Goal: Task Accomplishment & Management: Complete application form

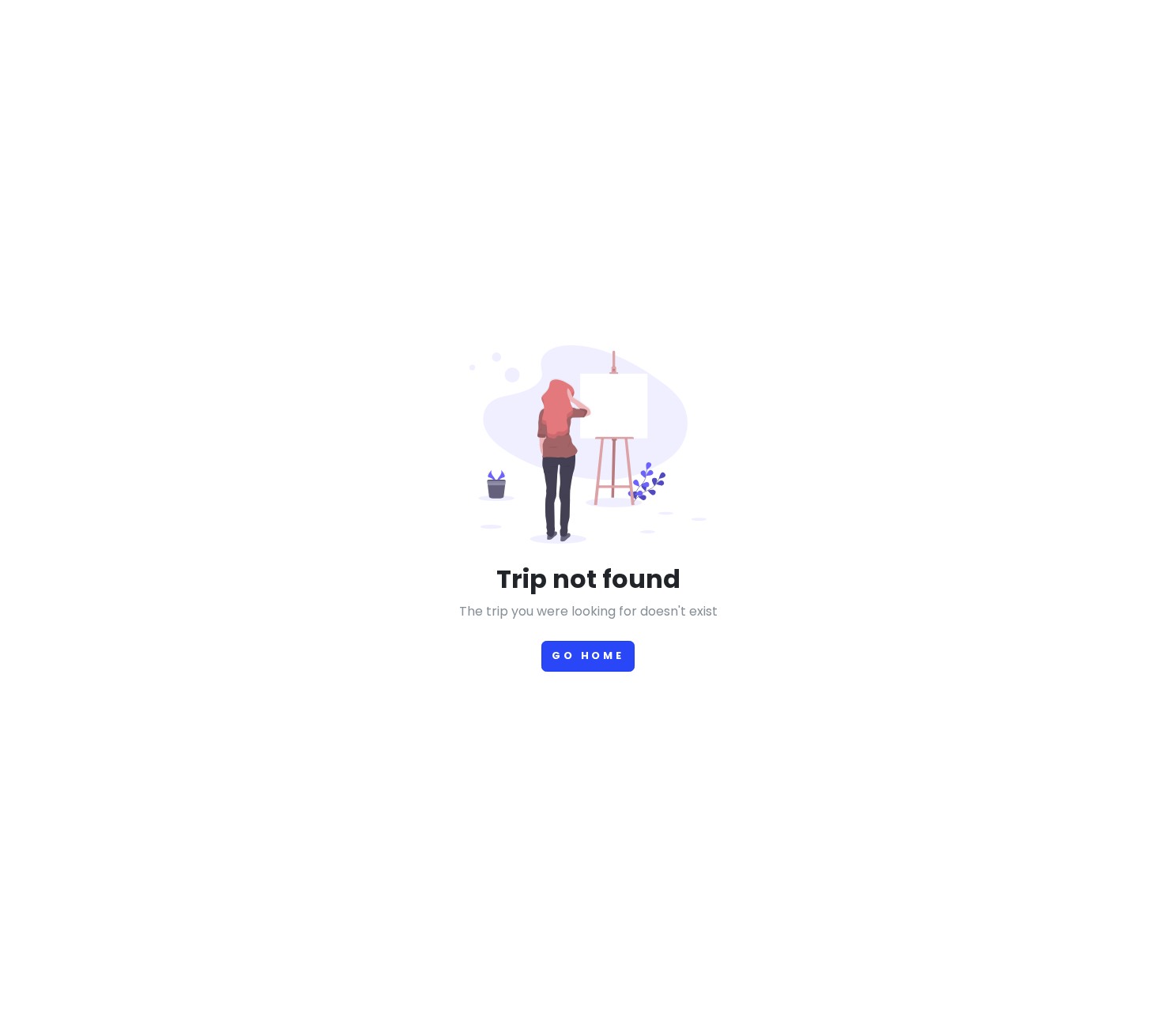
click at [607, 641] on button "Go Home" at bounding box center [588, 656] width 93 height 31
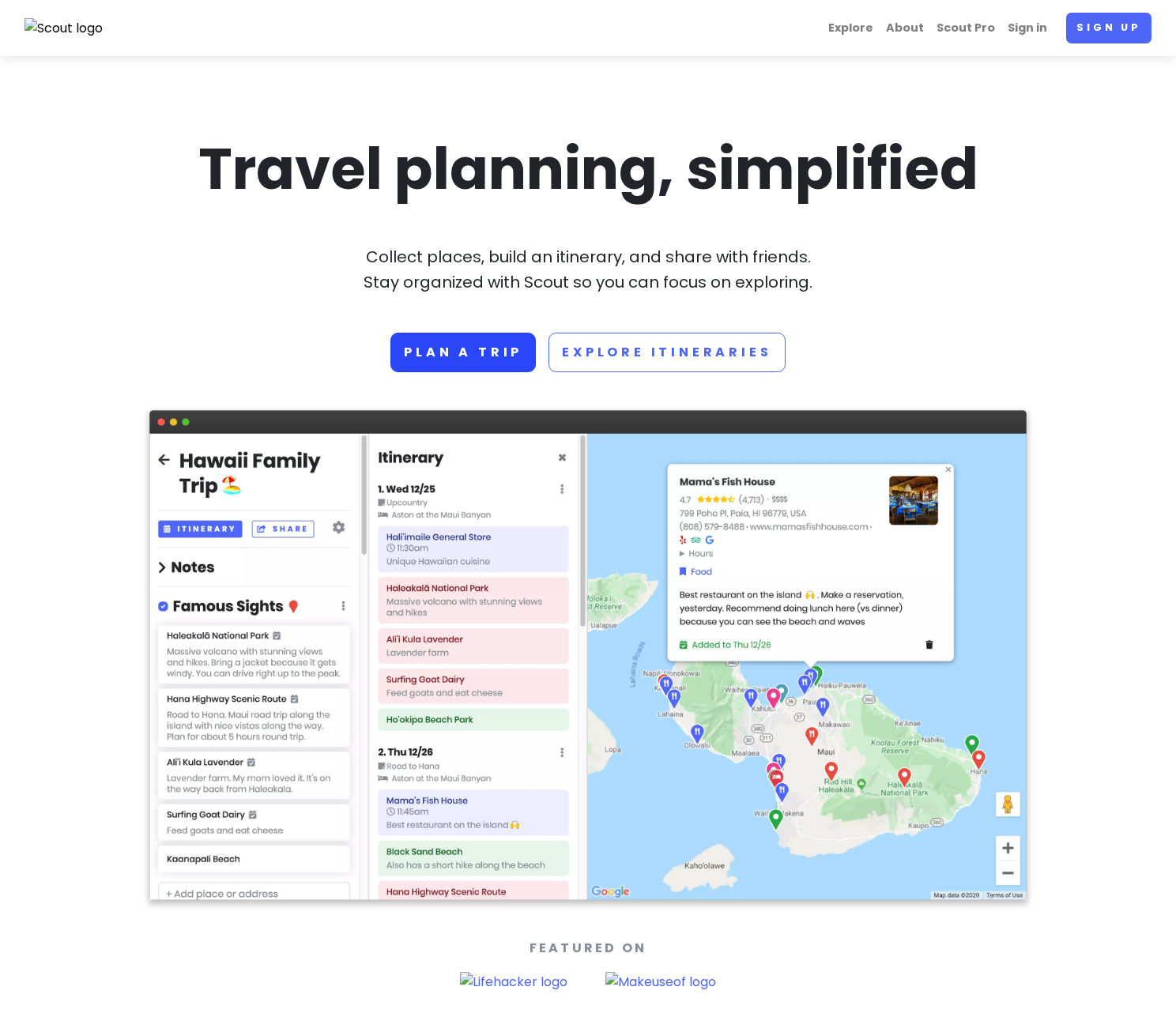
click at [497, 355] on link "Plan a trip" at bounding box center [463, 351] width 145 height 39
click at [1104, 32] on div "Explore About Scout Pro Sign in Sign up" at bounding box center [588, 28] width 1150 height 31
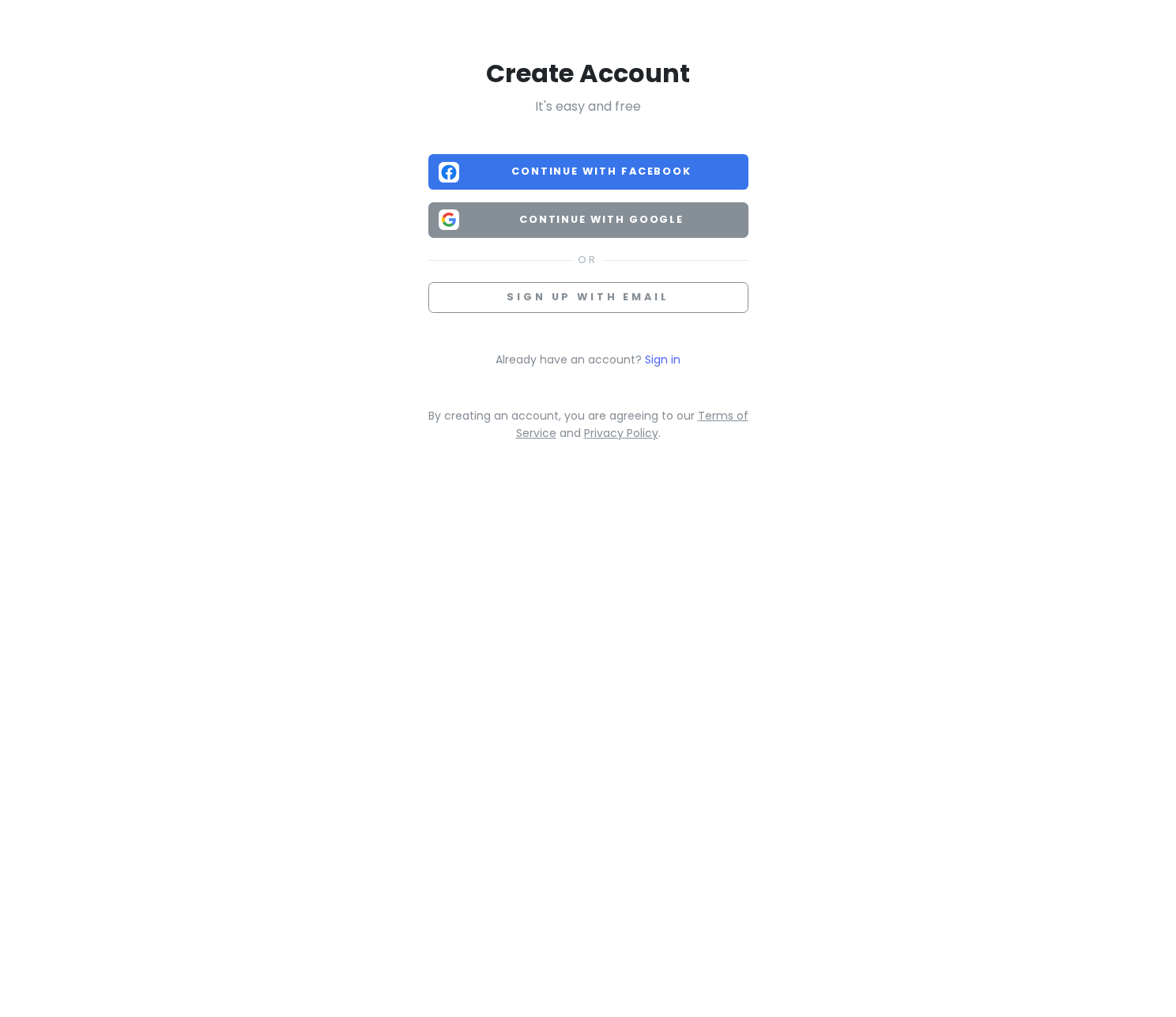
click at [555, 225] on span "Continue with Google" at bounding box center [602, 219] width 273 height 16
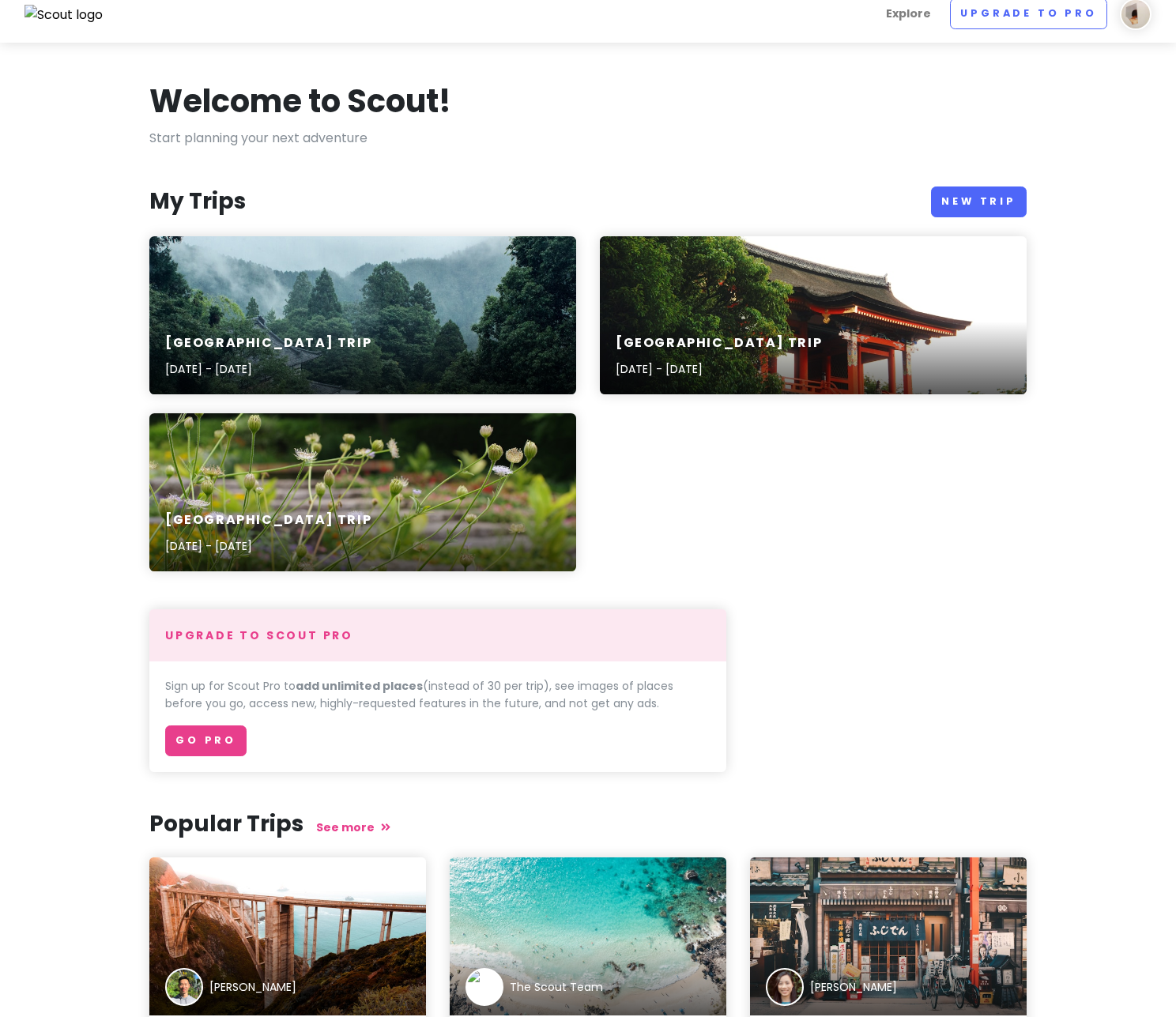
scroll to position [15, 0]
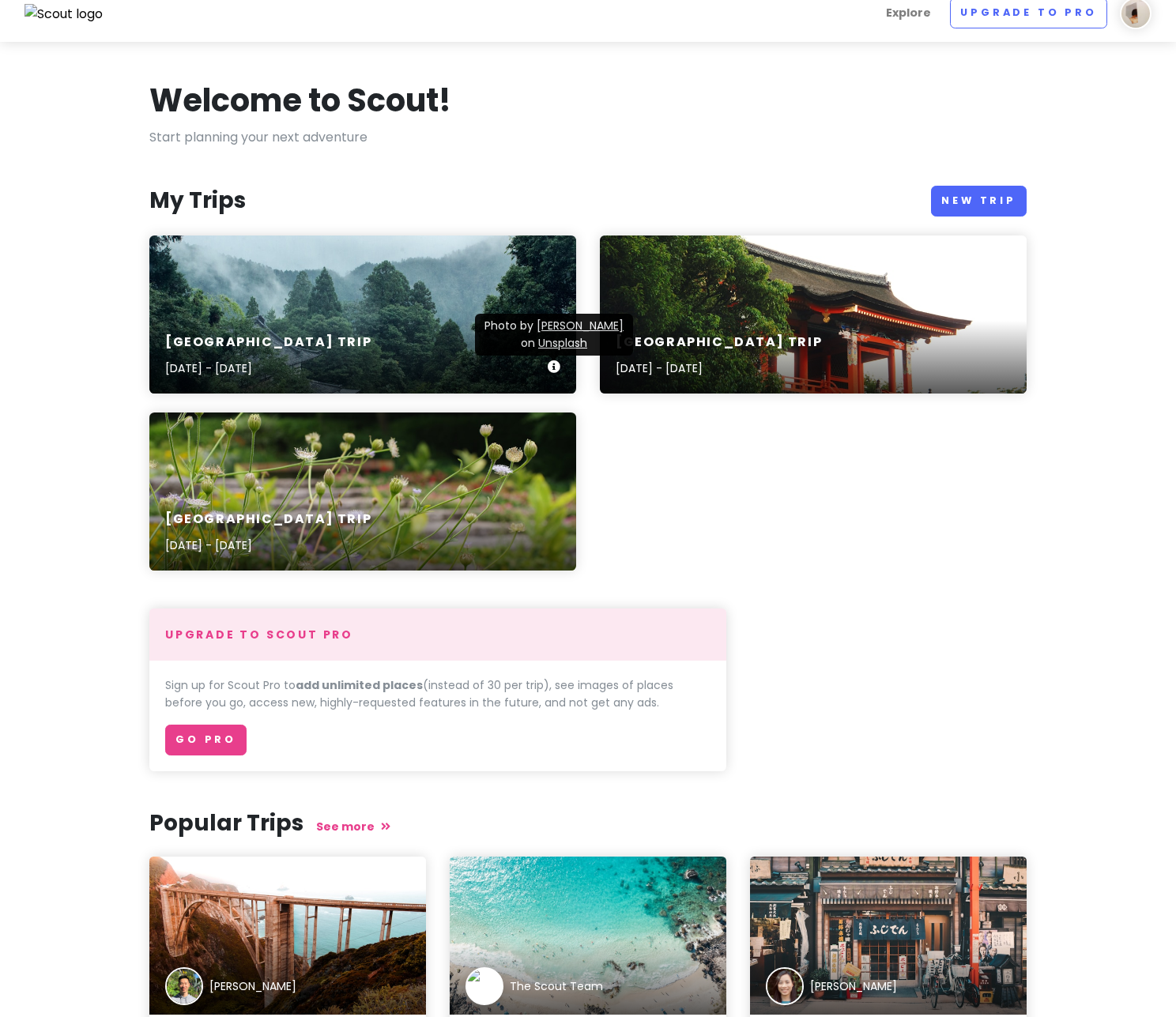
click at [555, 369] on icon at bounding box center [554, 367] width 13 height 13
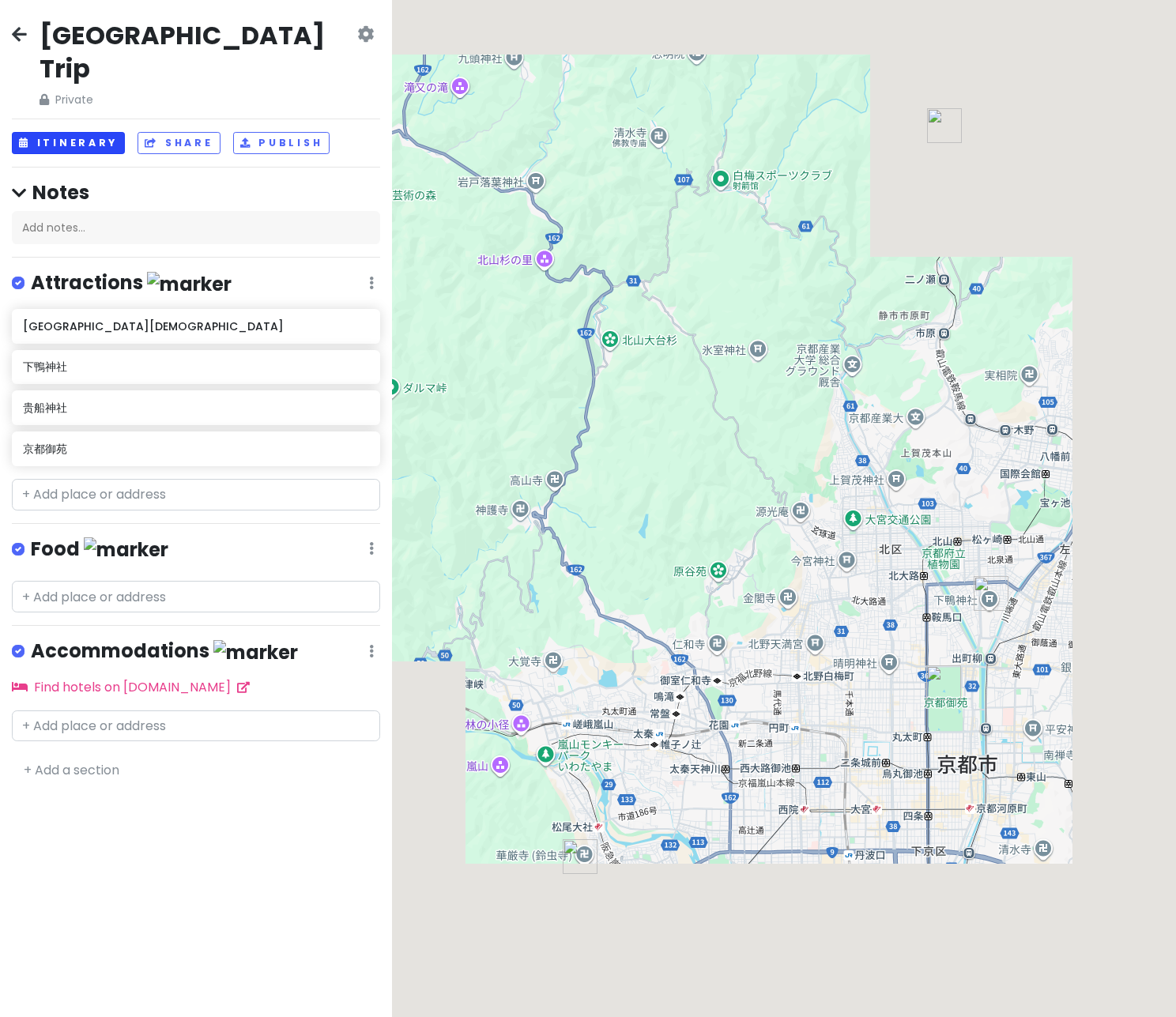
click at [94, 132] on button "Itinerary" at bounding box center [68, 143] width 113 height 23
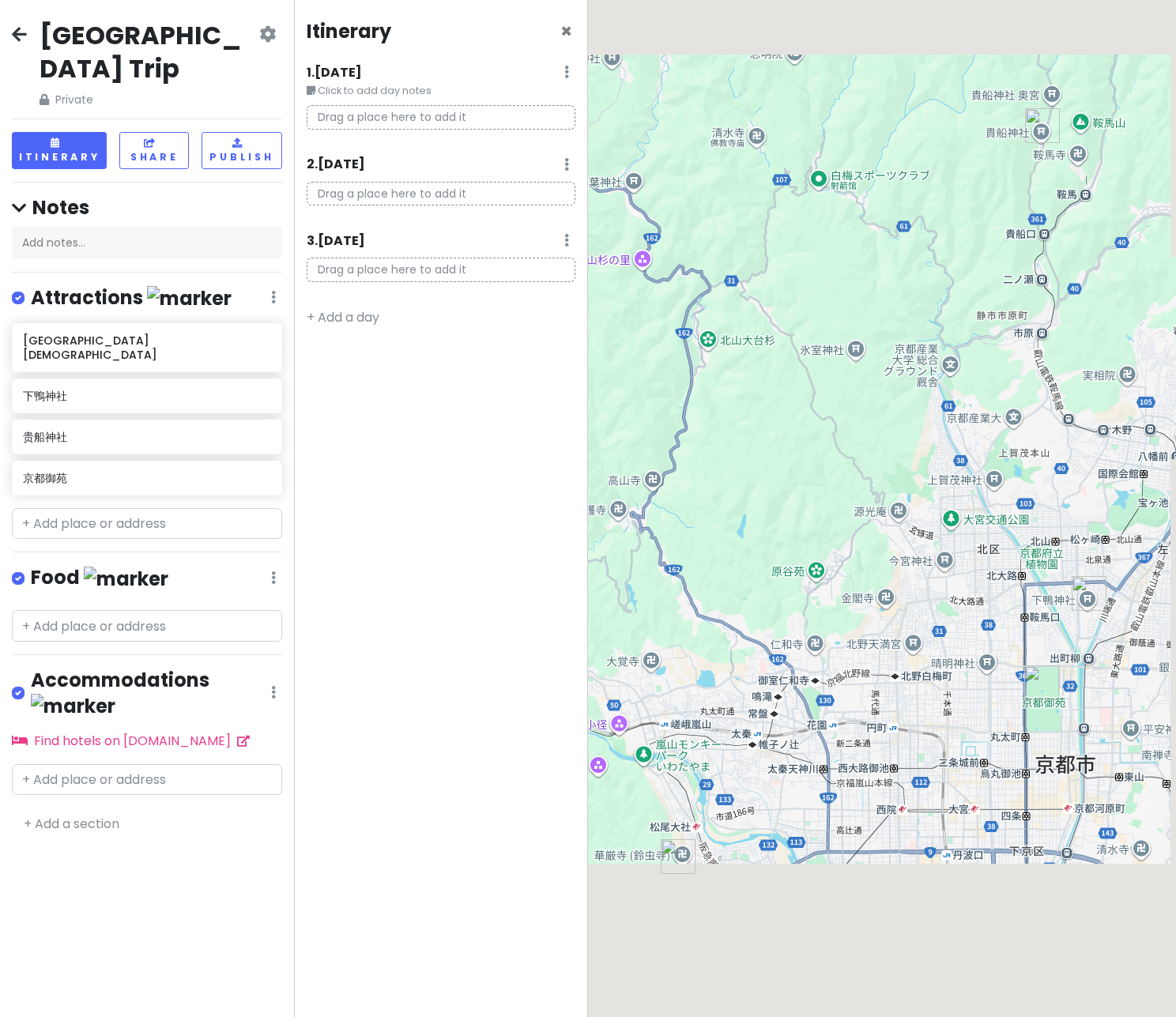
click at [268, 40] on icon at bounding box center [268, 34] width 16 height 13
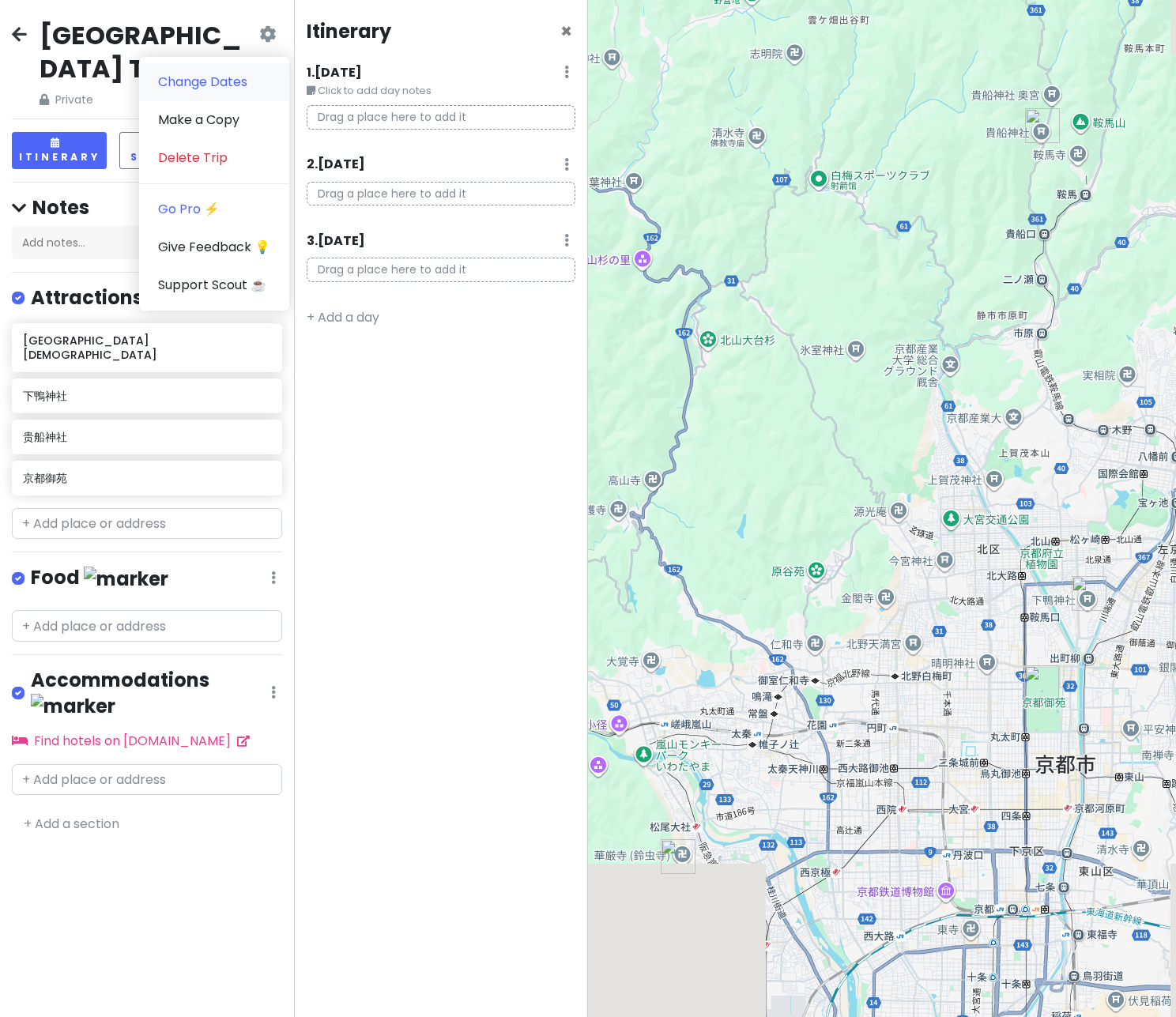
click at [250, 78] on link "Change Dates" at bounding box center [214, 82] width 150 height 38
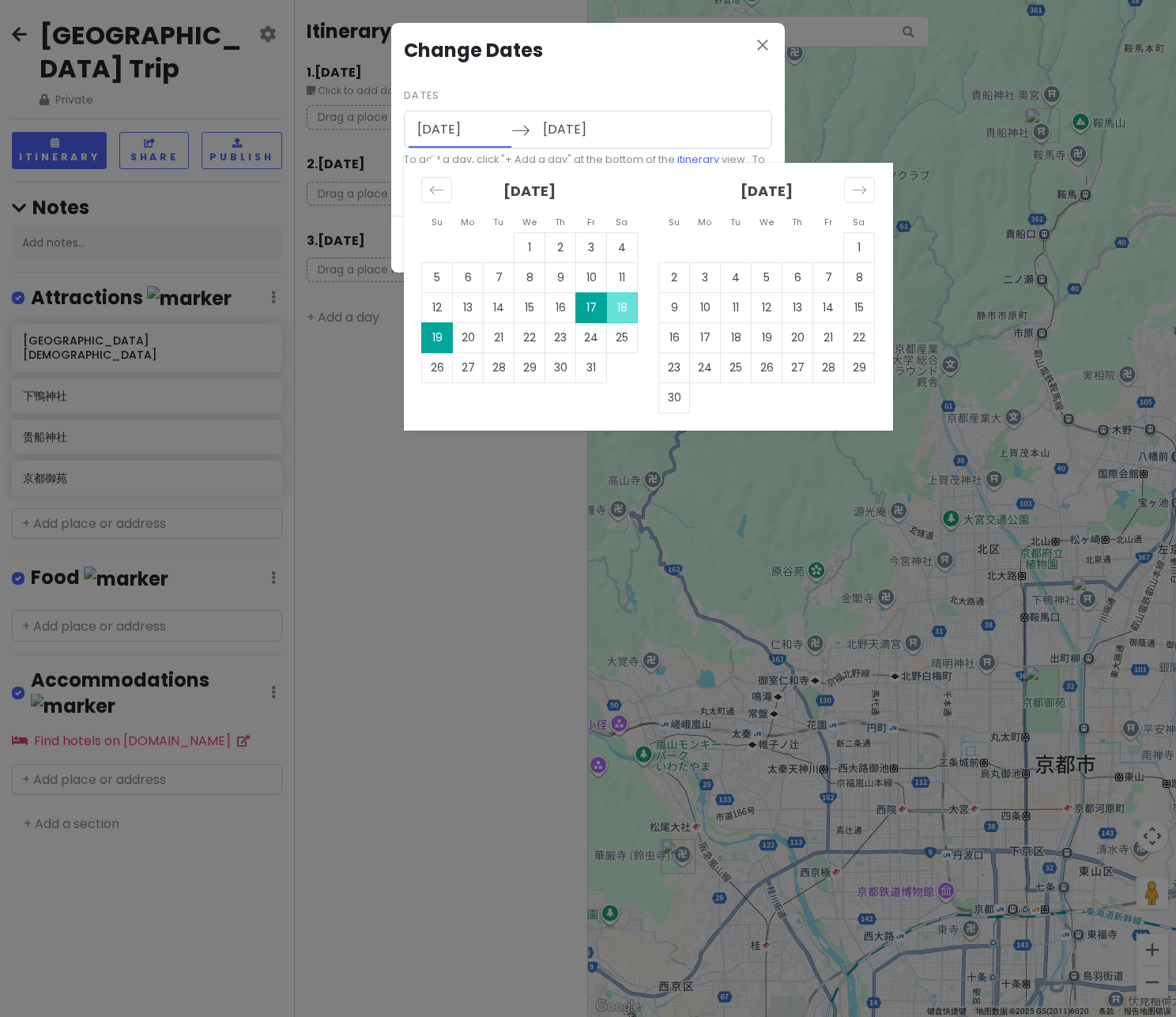
click at [457, 131] on input "10/17/2025" at bounding box center [459, 130] width 103 height 37
click at [591, 369] on td "31" at bounding box center [592, 367] width 31 height 30
type input "10/31/2025"
type input "11/02/2025"
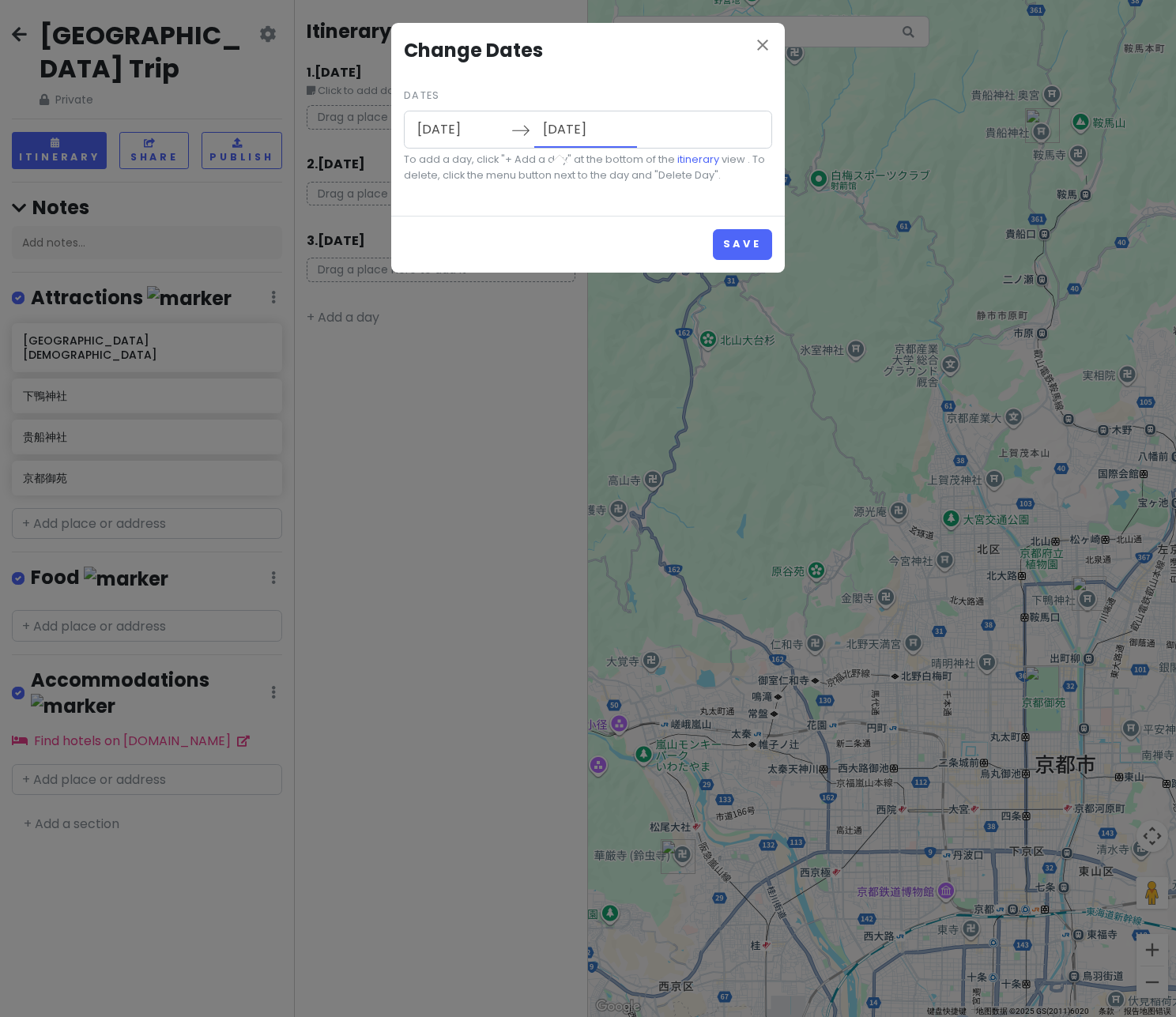
click at [574, 135] on input "11/02/2025" at bounding box center [585, 130] width 103 height 37
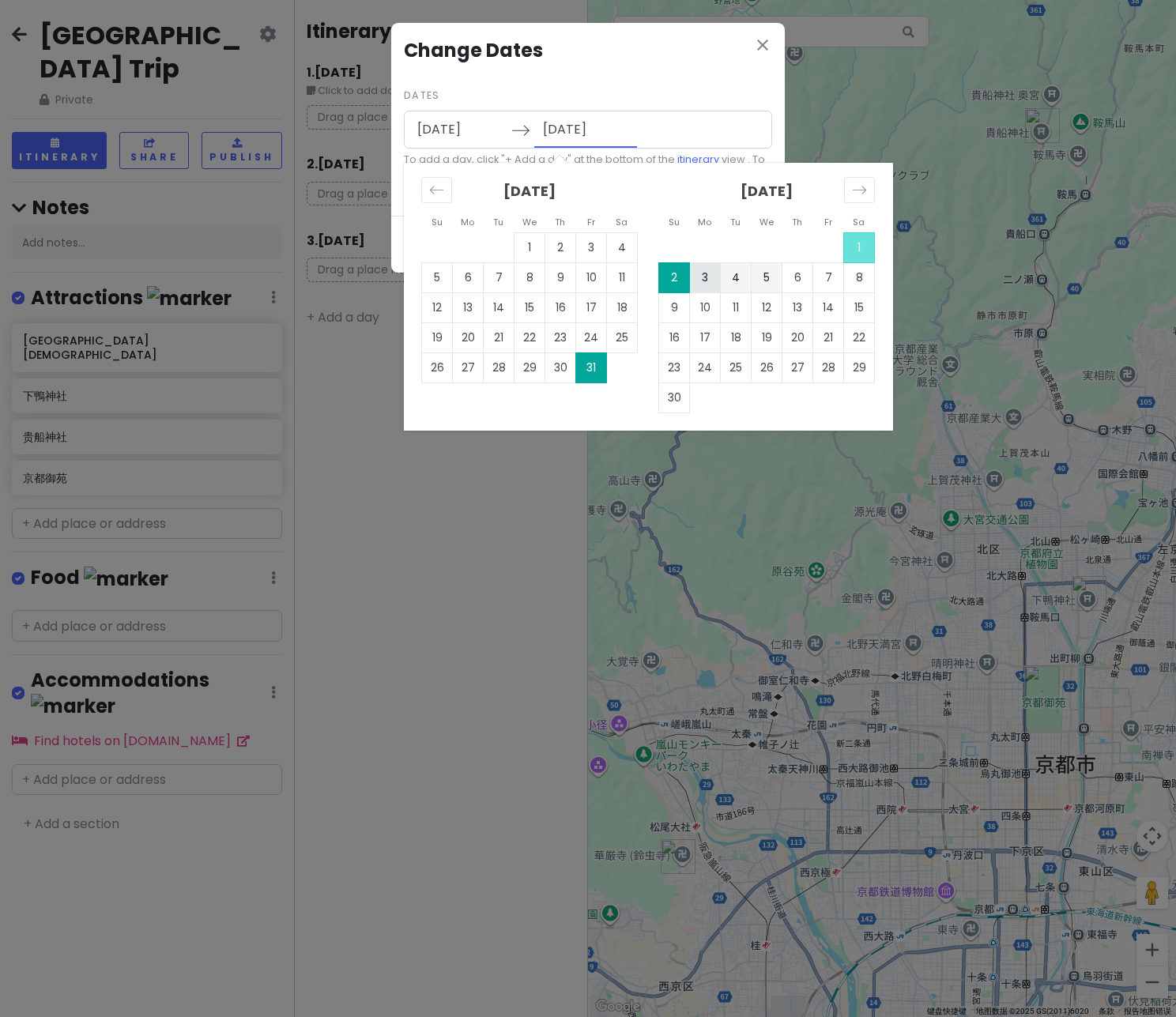
click at [707, 278] on td "3" at bounding box center [706, 277] width 31 height 30
type input "11/03/2025"
type input "11/05/2025"
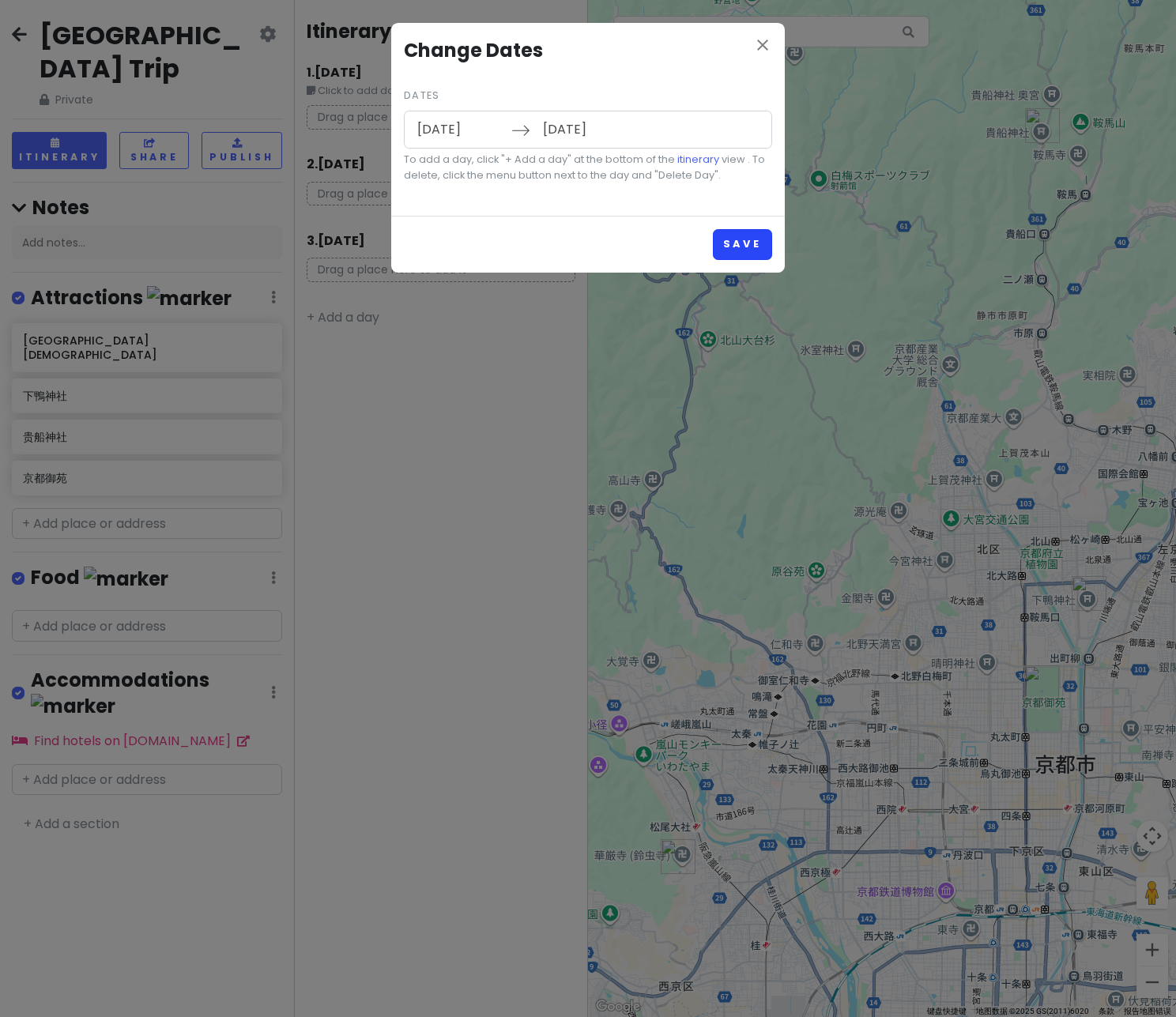
click at [732, 237] on button "Save" at bounding box center [742, 245] width 59 height 31
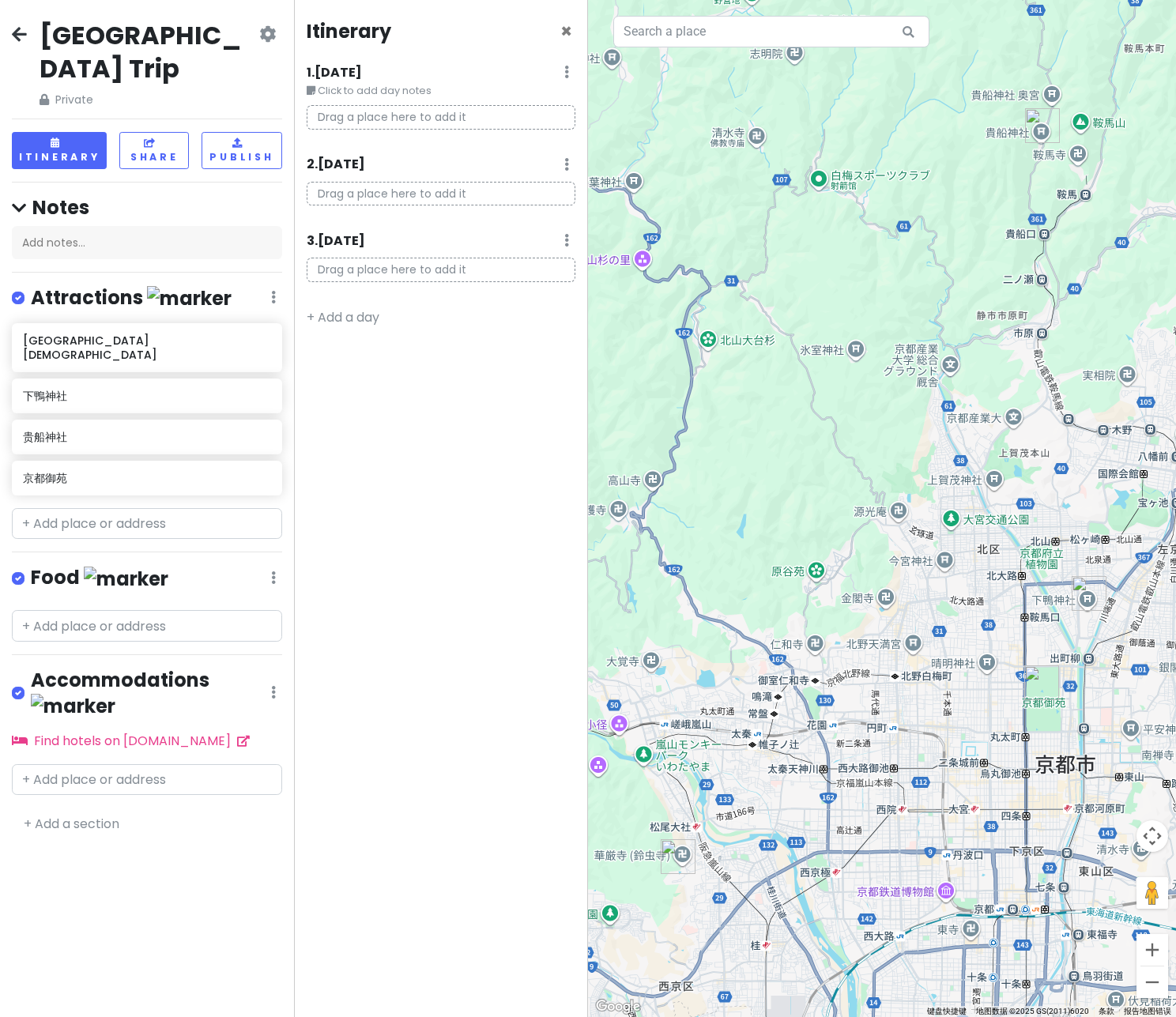
click at [271, 37] on icon at bounding box center [268, 34] width 16 height 13
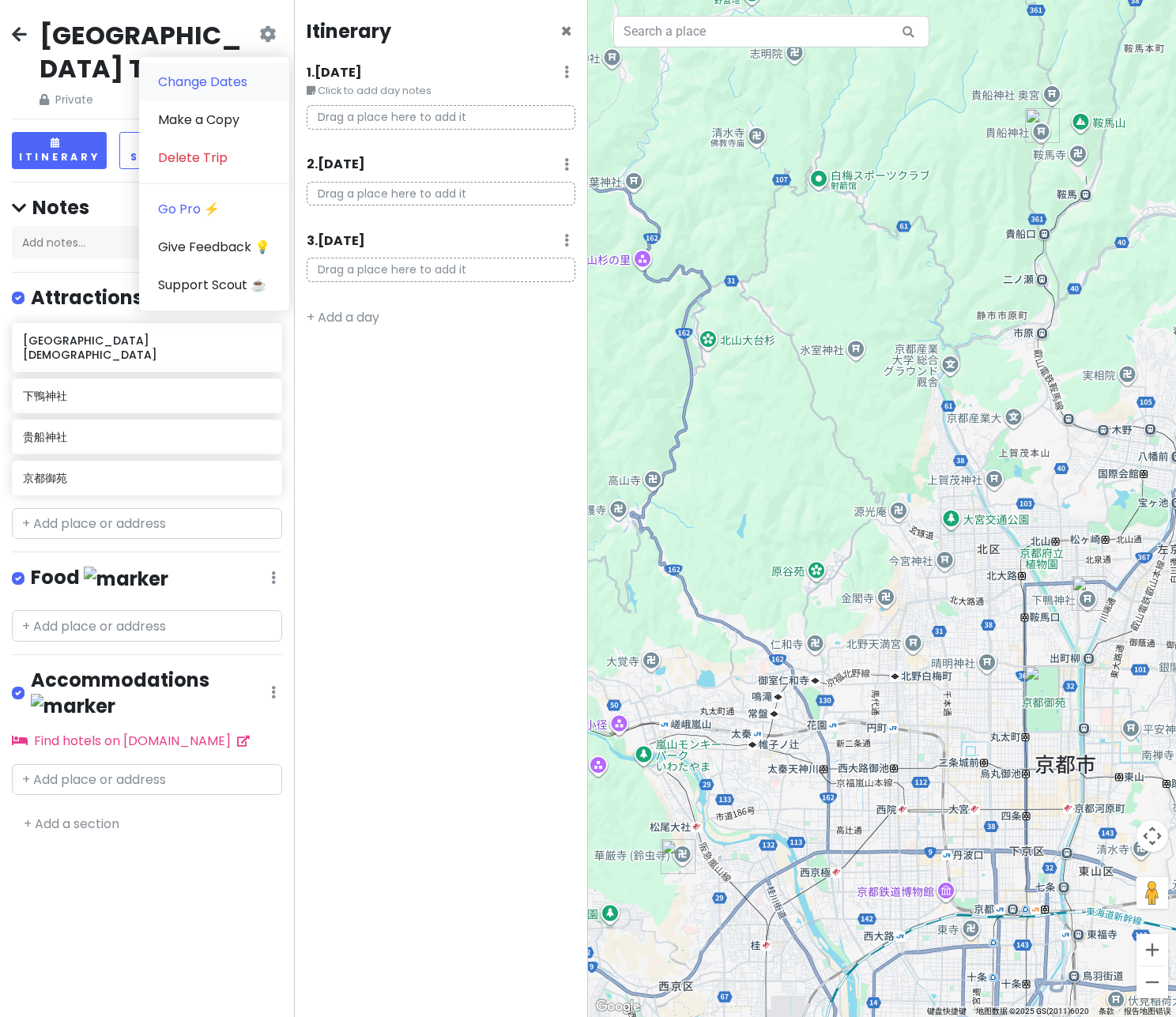
click at [248, 78] on link "Change Dates" at bounding box center [214, 82] width 150 height 38
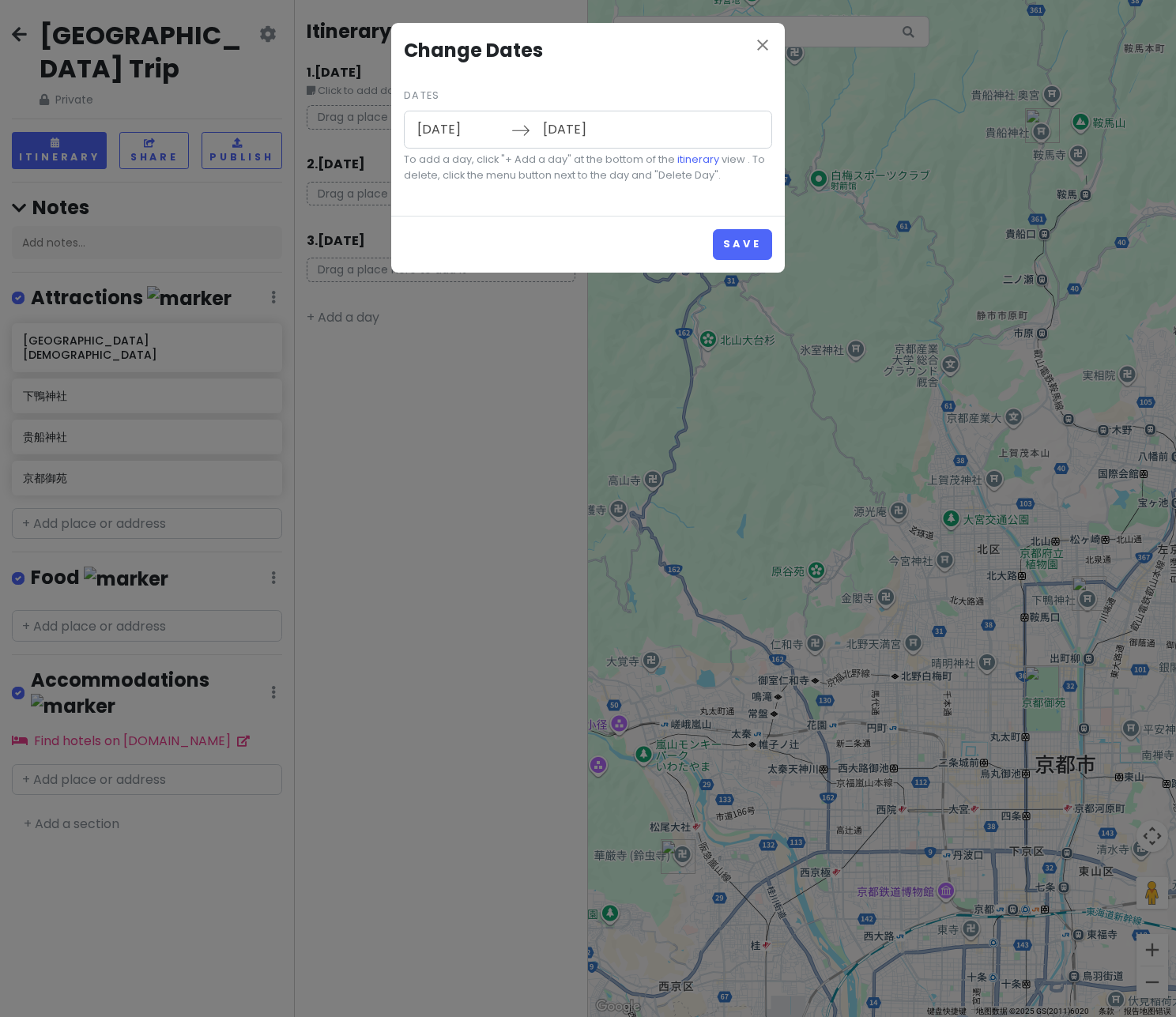
click at [433, 132] on input "11/03/2025" at bounding box center [459, 130] width 103 height 37
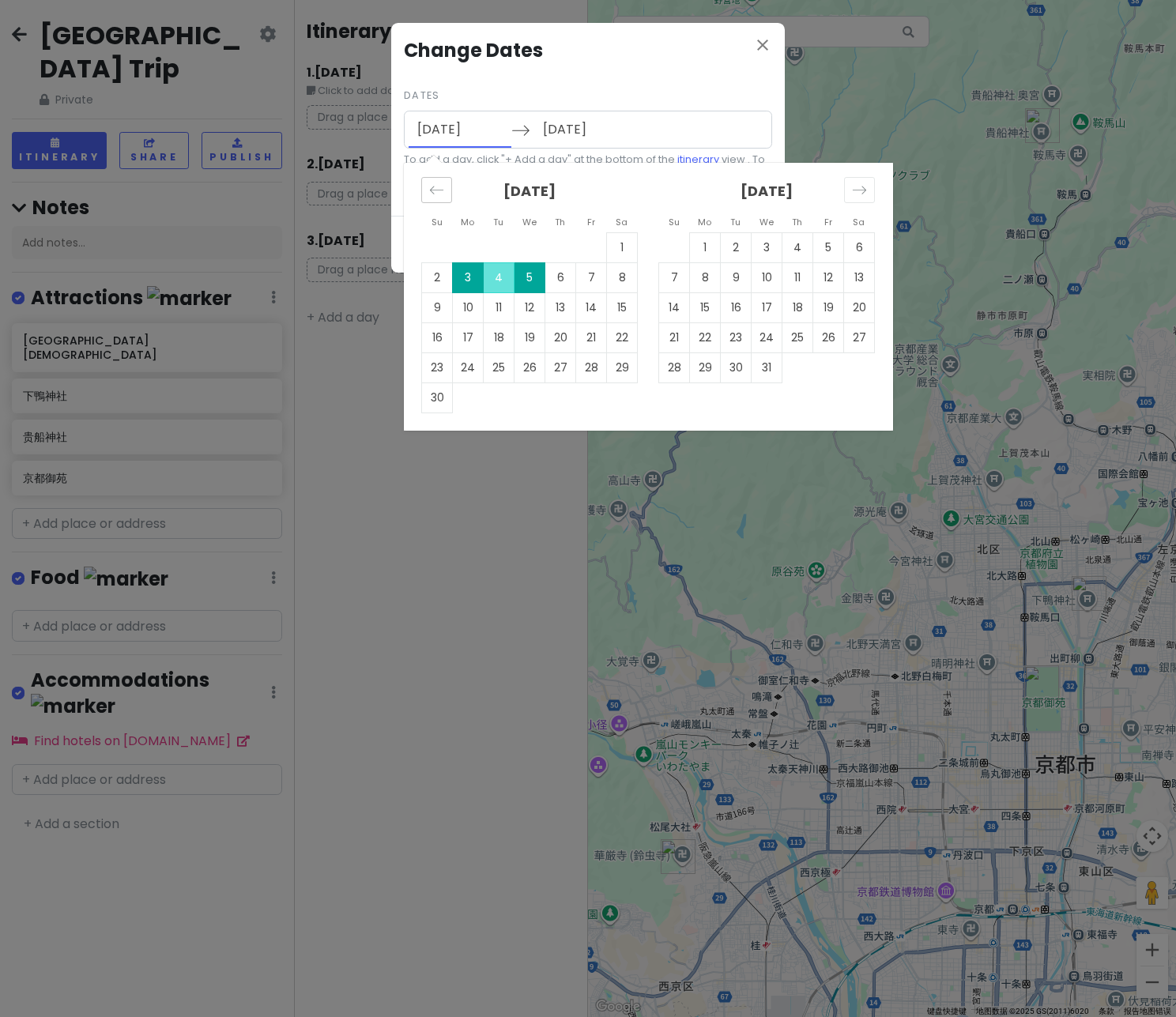
click at [424, 186] on div "Move backward to switch to the previous month." at bounding box center [436, 190] width 31 height 26
click at [587, 366] on td "31" at bounding box center [592, 367] width 31 height 30
type input "10/31/2025"
type input "11/02/2025"
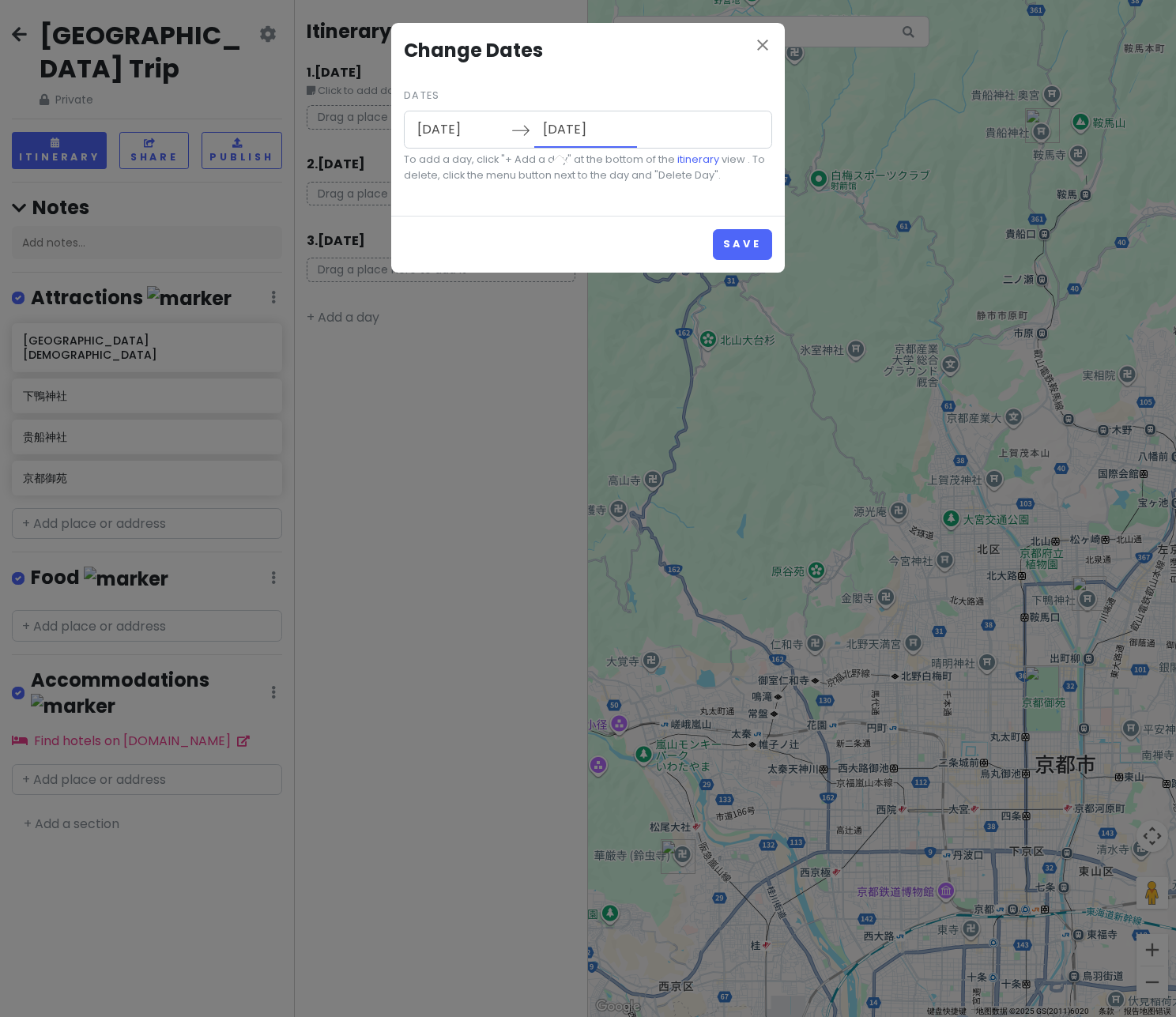
click at [563, 127] on input "11/02/2025" at bounding box center [585, 130] width 103 height 37
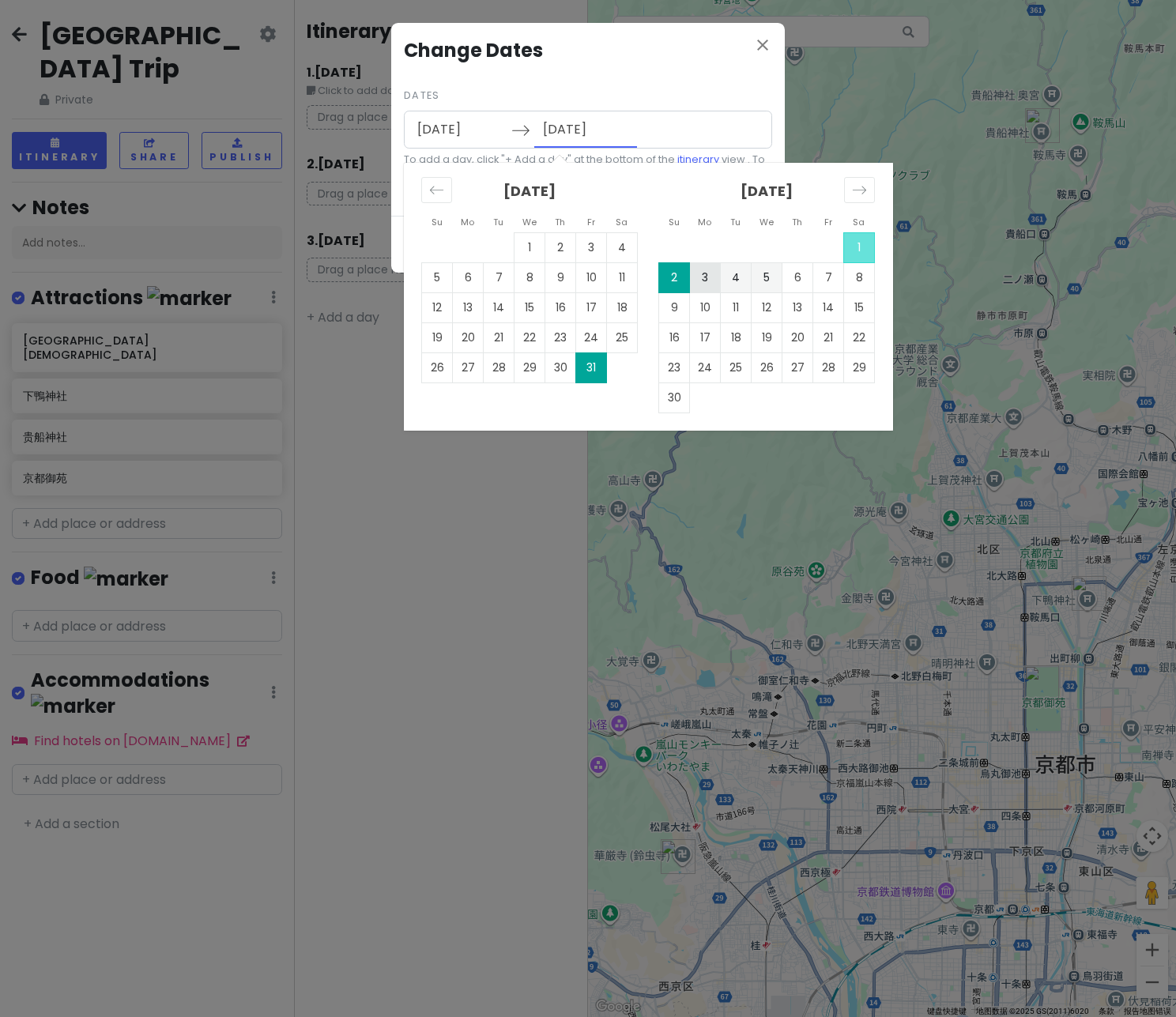
click at [703, 273] on td "3" at bounding box center [706, 277] width 31 height 30
type input "11/03/2025"
type input "11/05/2025"
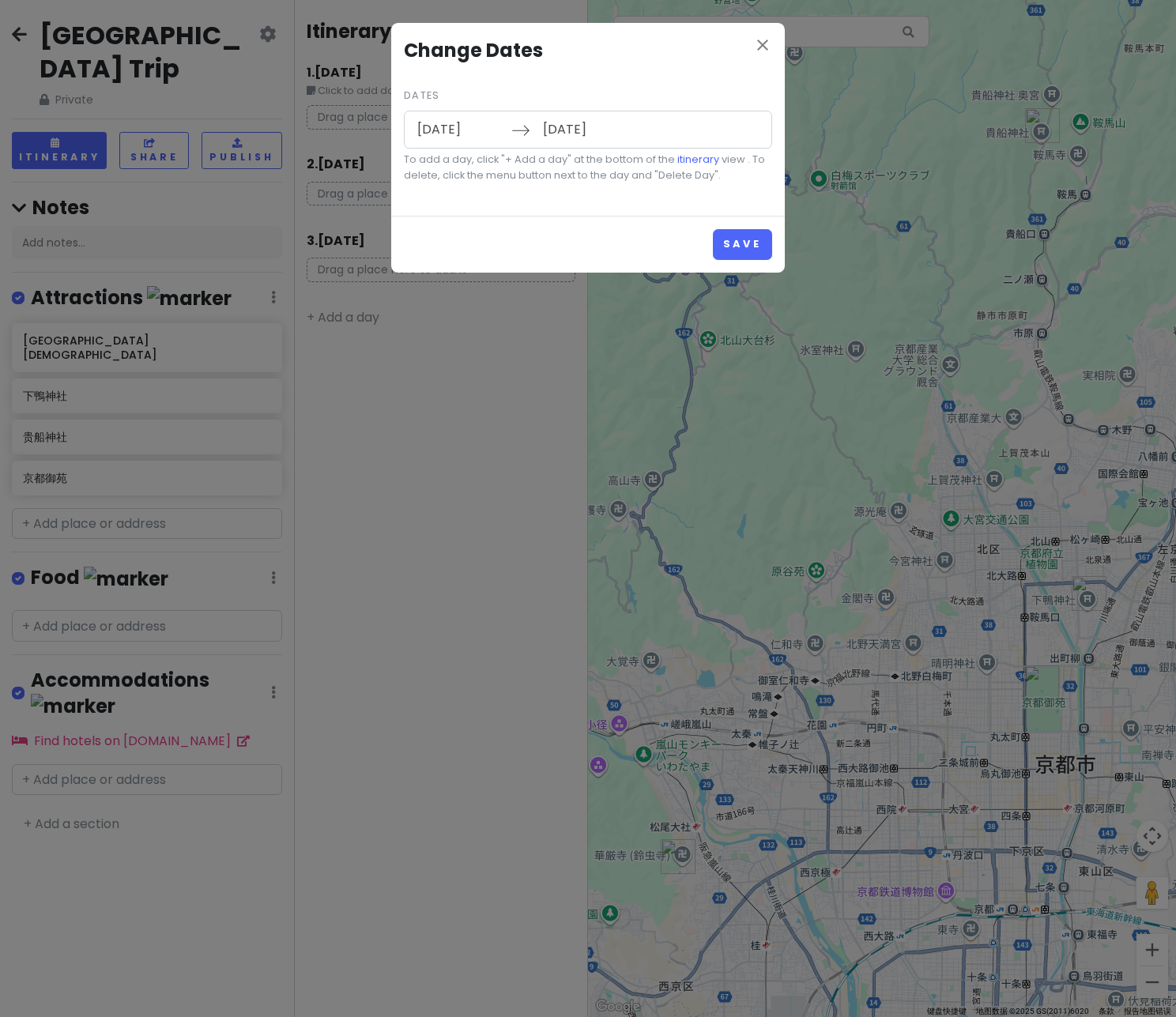
click at [436, 131] on input "11/03/2025" at bounding box center [459, 130] width 103 height 37
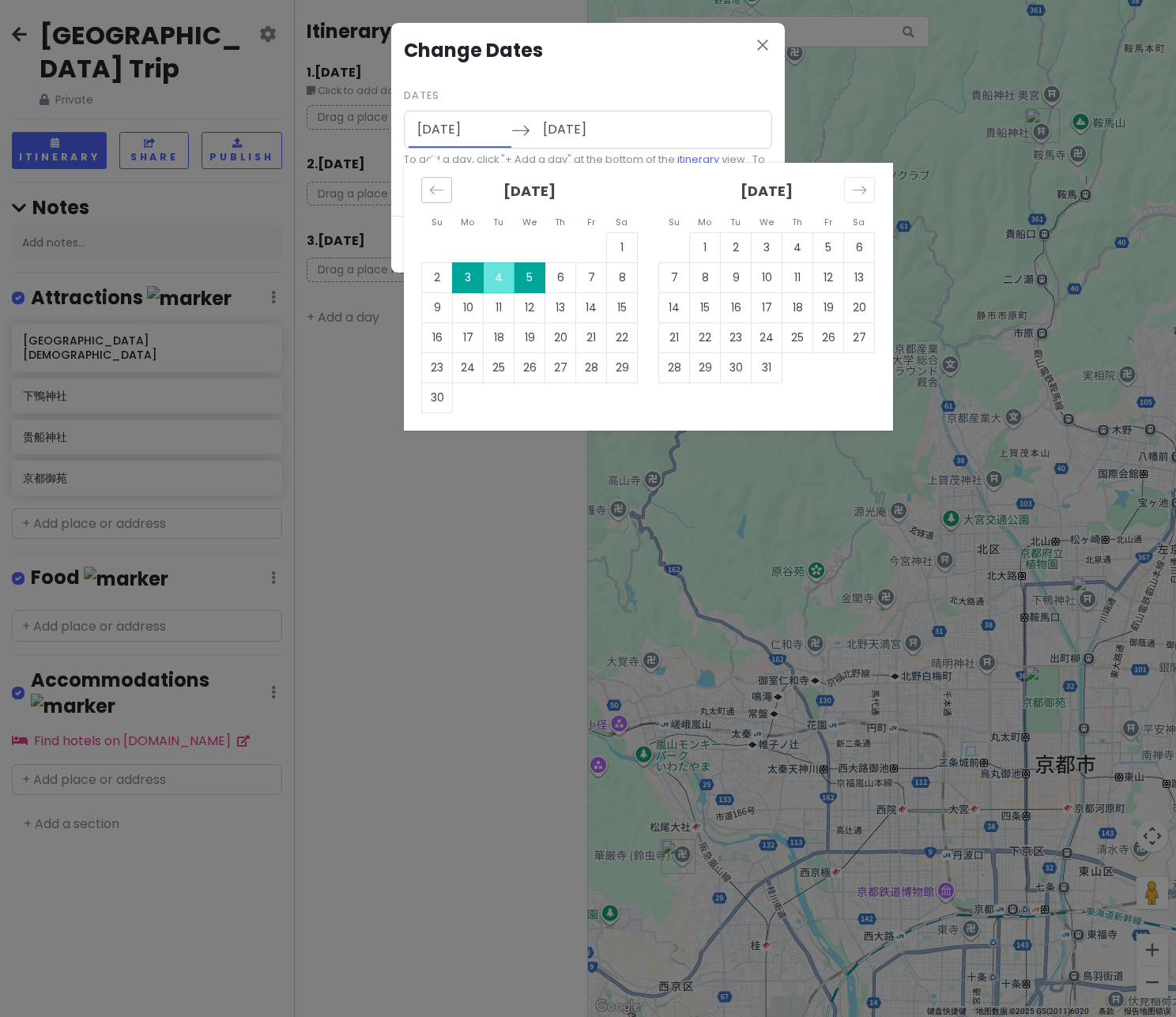
click at [428, 183] on div "Move backward to switch to the previous month." at bounding box center [436, 190] width 31 height 26
click at [596, 362] on td "31" at bounding box center [592, 367] width 31 height 30
type input "10/31/2025"
type input "11/02/2025"
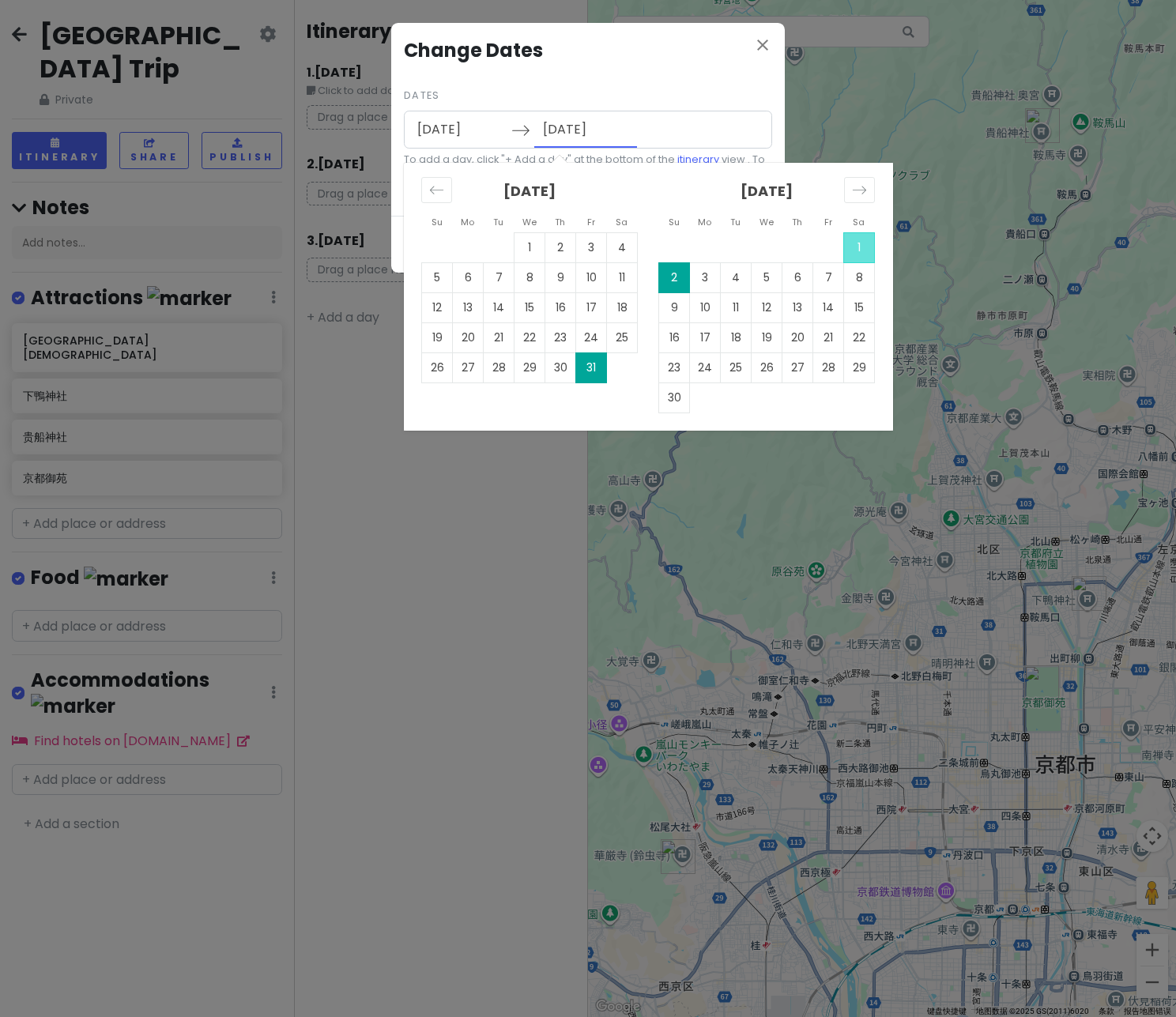
click at [570, 126] on input "11/02/2025" at bounding box center [585, 130] width 103 height 37
click at [601, 367] on td "31" at bounding box center [592, 367] width 31 height 30
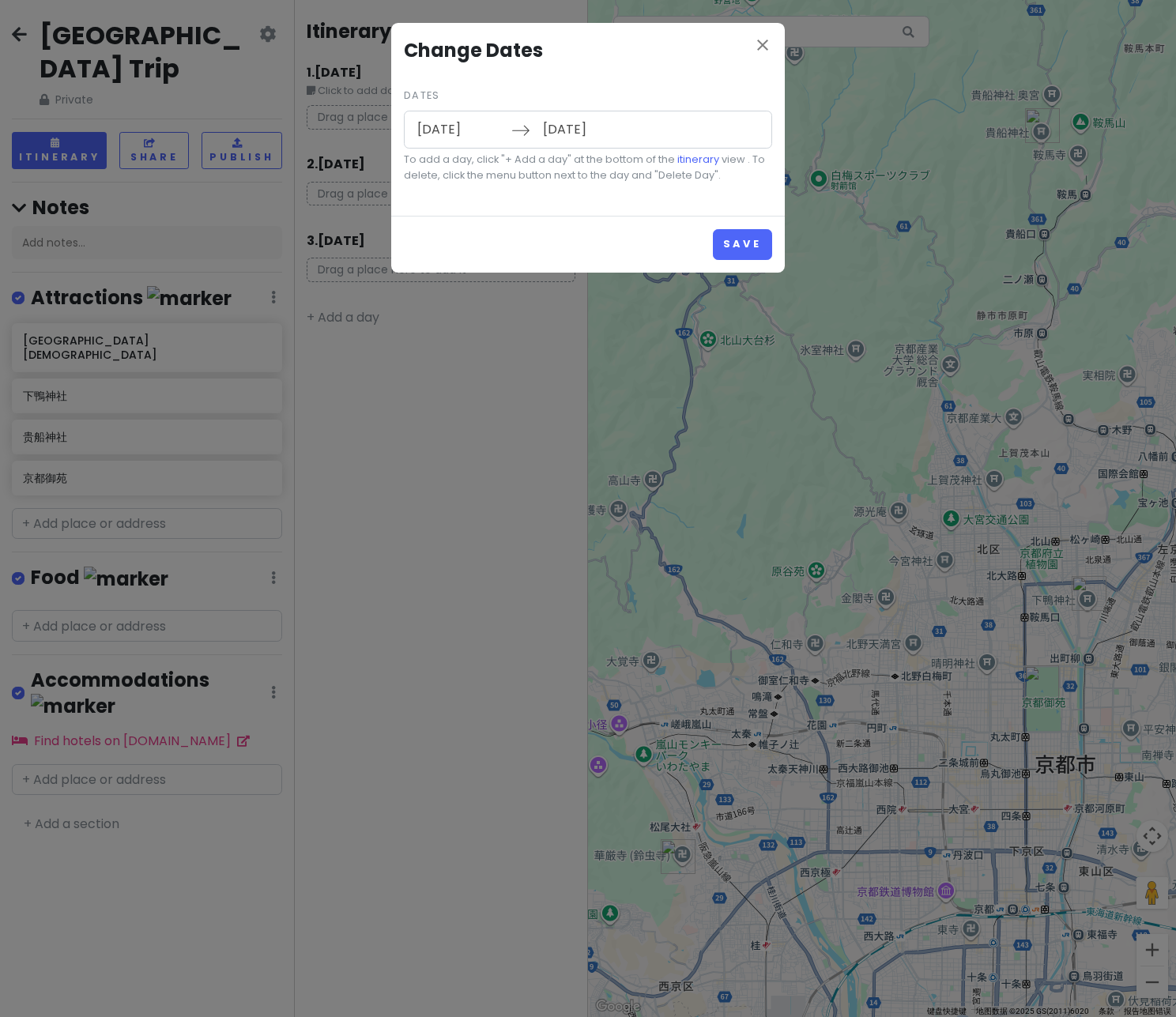
click at [566, 133] on input "11/02/2025" at bounding box center [585, 130] width 103 height 37
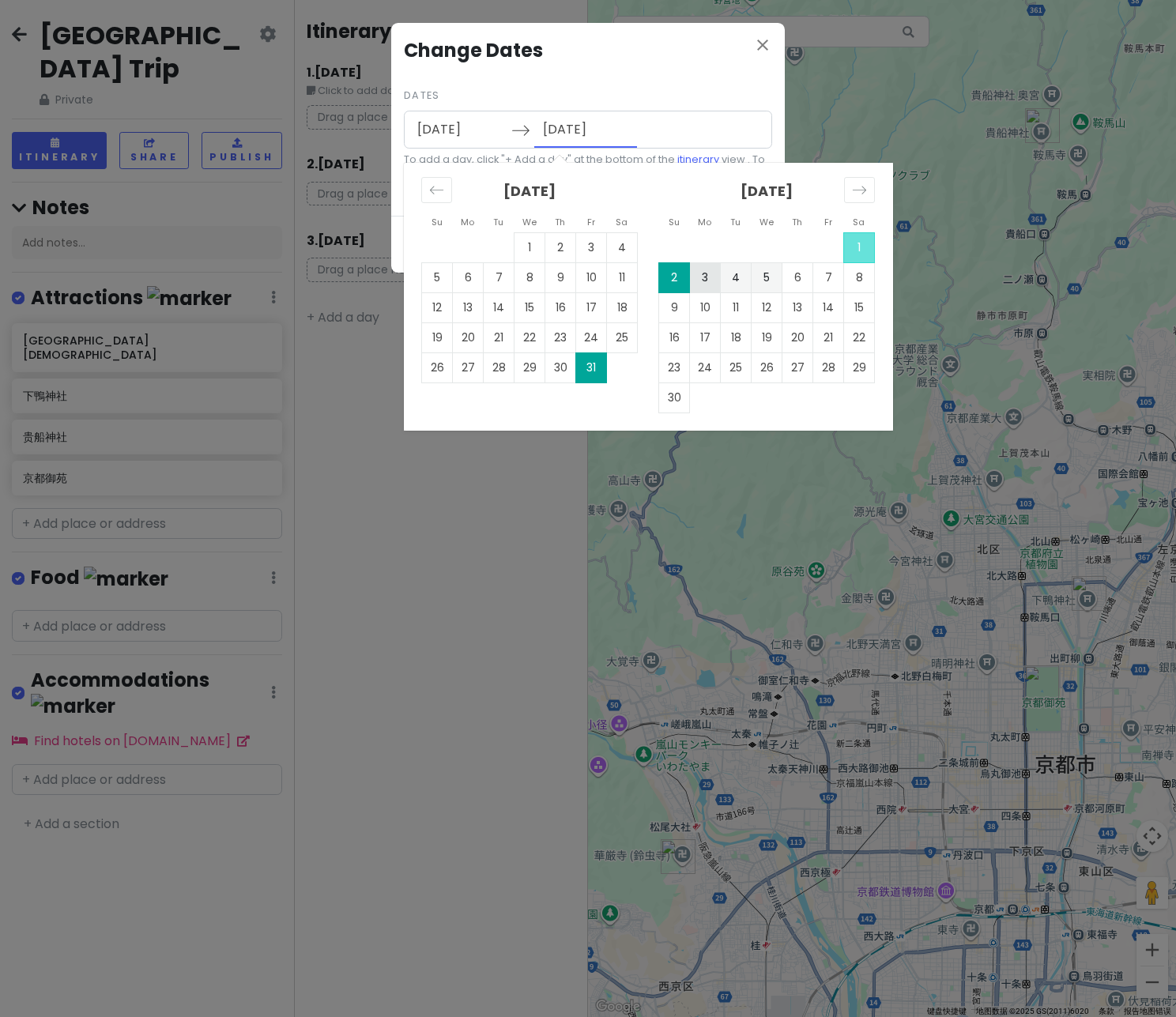
drag, startPoint x: 679, startPoint y: 280, endPoint x: 695, endPoint y: 281, distance: 16.0
click at [695, 281] on tr "2 3 4 5 6 7 8" at bounding box center [767, 277] width 215 height 30
click at [697, 276] on td "3" at bounding box center [706, 277] width 31 height 30
type input "11/03/2025"
type input "11/05/2025"
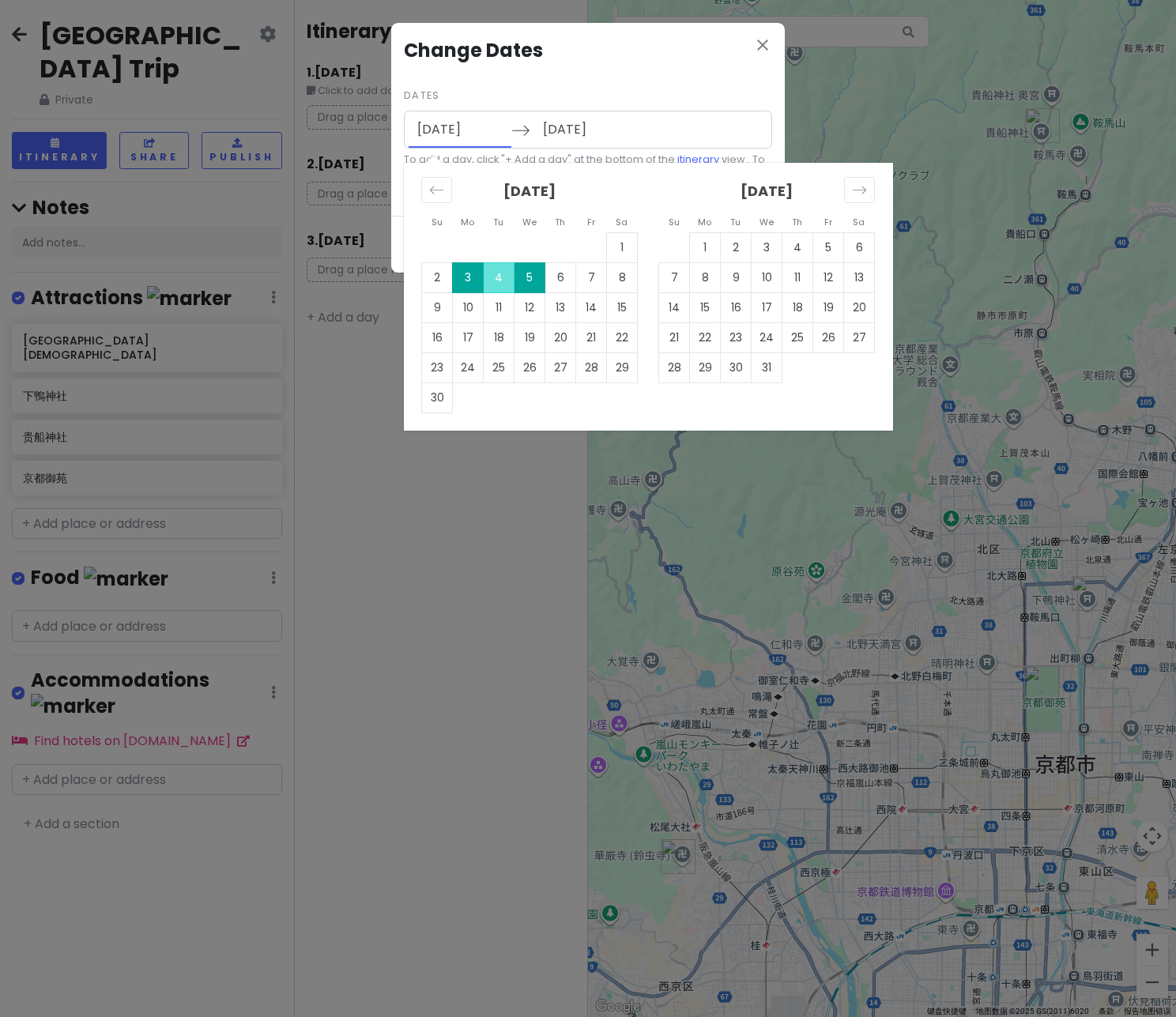
click at [445, 127] on input "11/03/2025" at bounding box center [459, 130] width 103 height 37
click at [436, 190] on icon "Move backward to switch to the previous month." at bounding box center [436, 189] width 14 height 8
click at [587, 376] on td "31" at bounding box center [592, 367] width 31 height 30
type input "10/31/2025"
type input "11/02/2025"
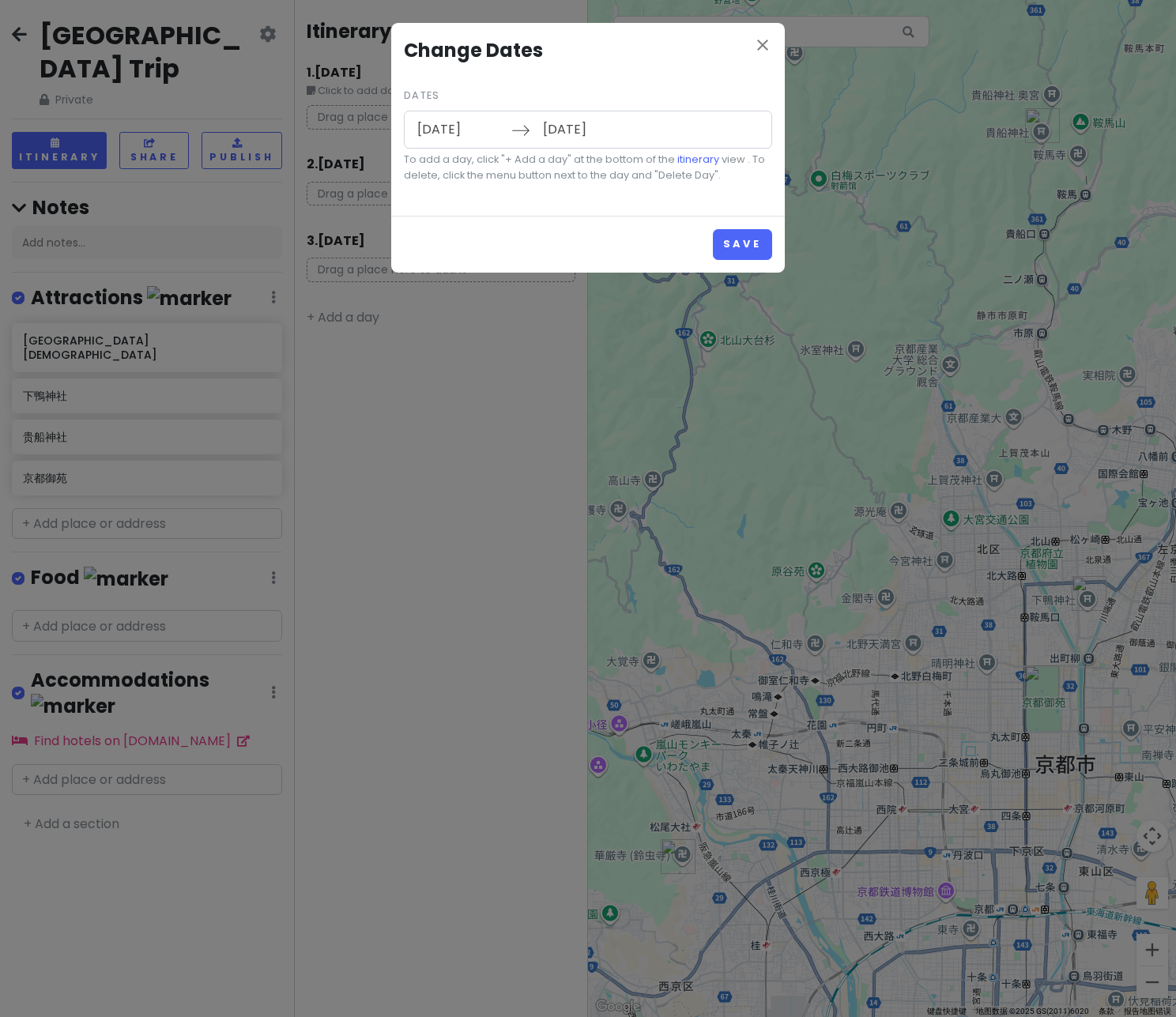
click at [566, 127] on input "11/02/2025" at bounding box center [585, 130] width 103 height 37
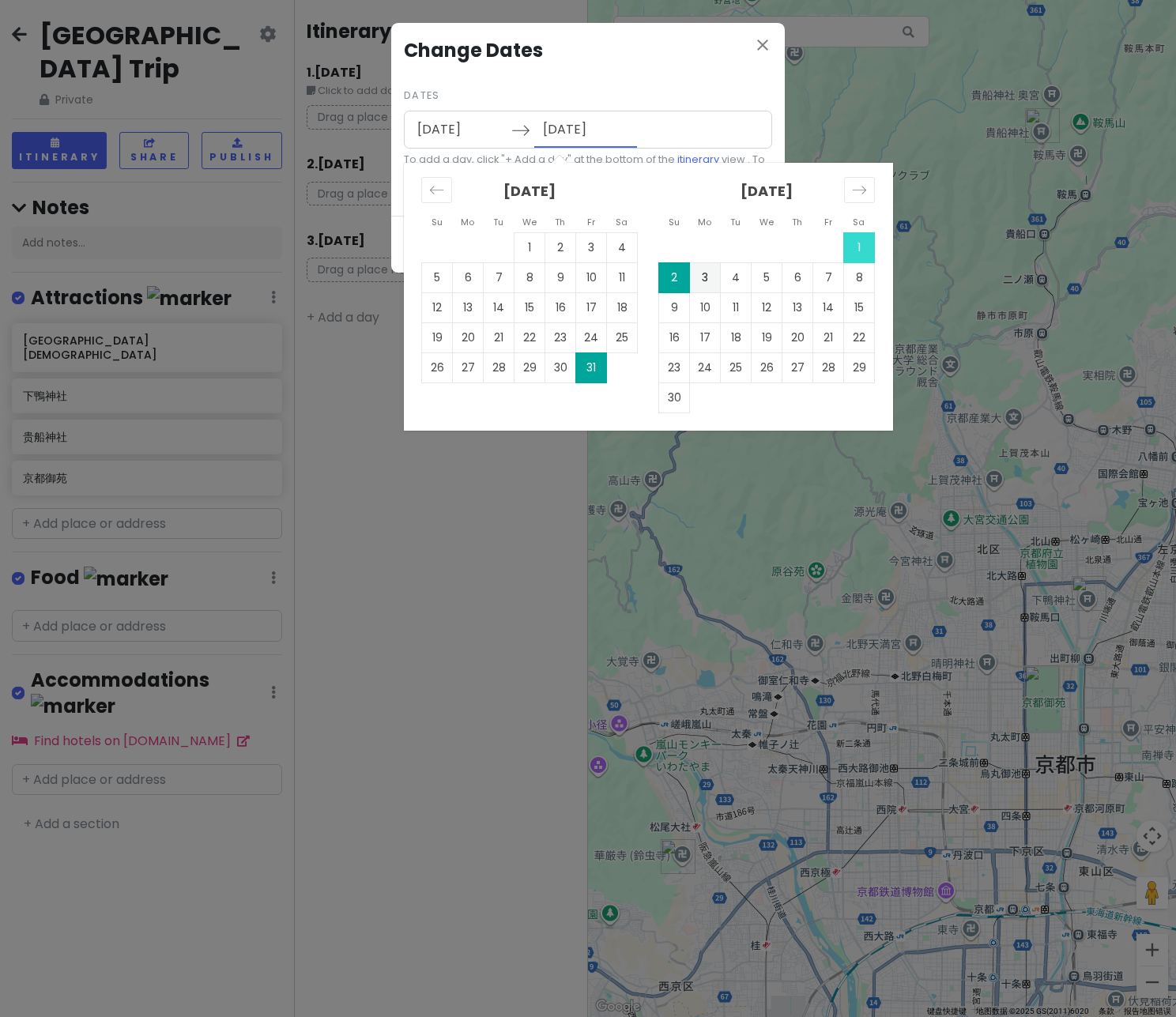
click at [865, 238] on td "1" at bounding box center [859, 246] width 31 height 30
type input "11/01/2025"
type input "11/03/2025"
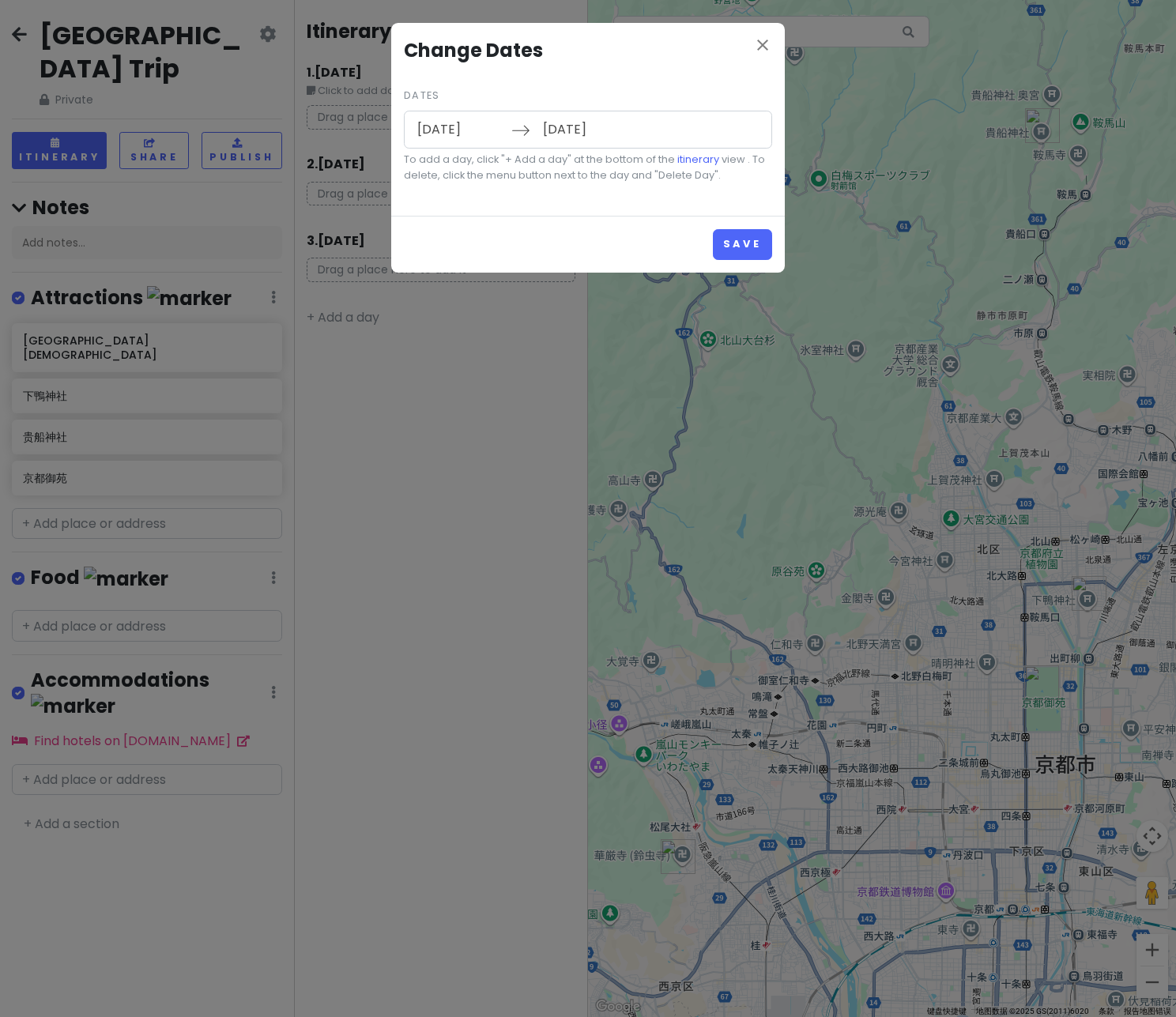
click at [449, 131] on input "11/01/2025" at bounding box center [459, 130] width 103 height 37
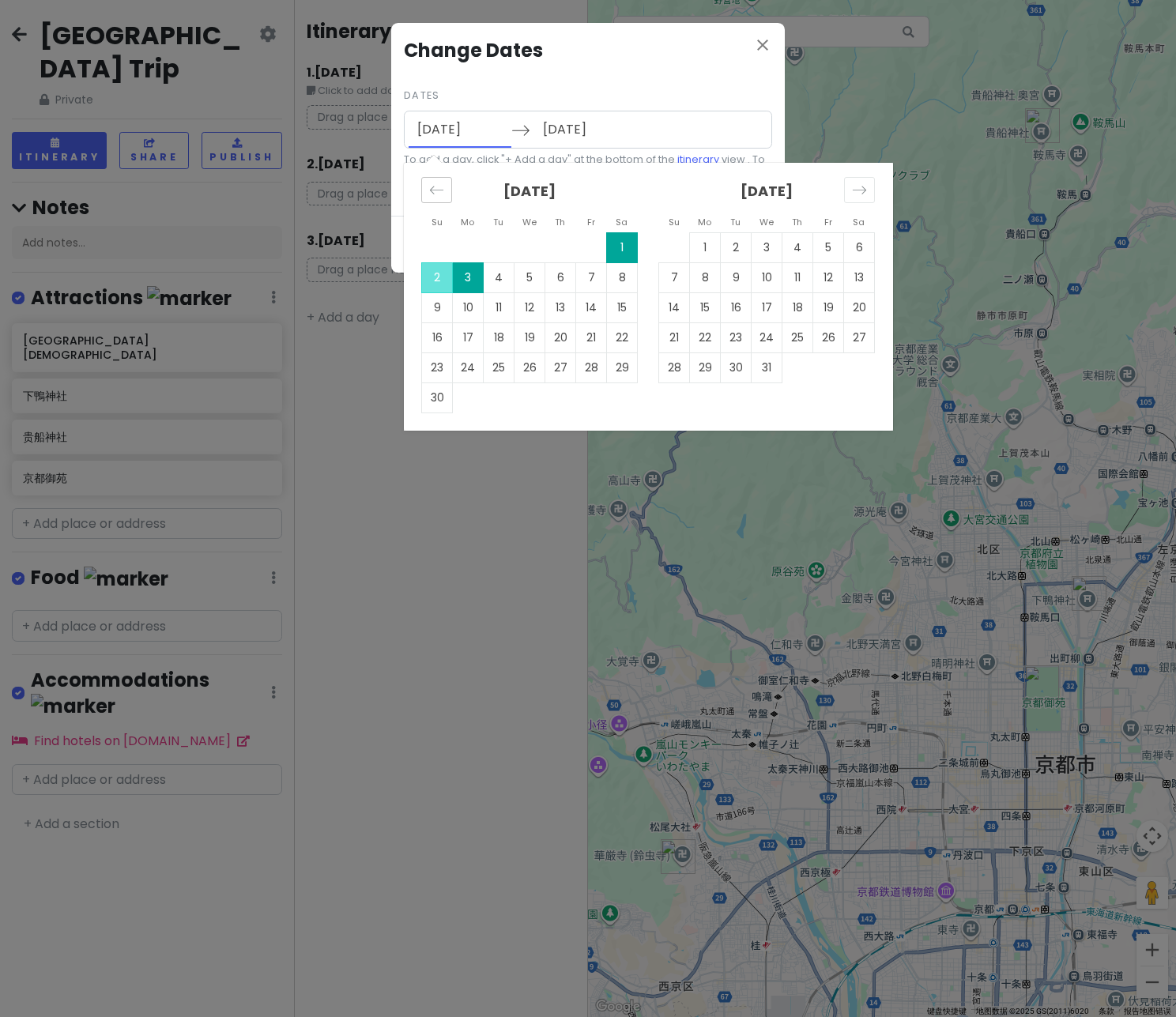
click at [432, 188] on icon "Move backward to switch to the previous month." at bounding box center [436, 189] width 14 height 8
click at [585, 360] on td "31" at bounding box center [592, 367] width 31 height 30
type input "10/31/2025"
type input "11/02/2025"
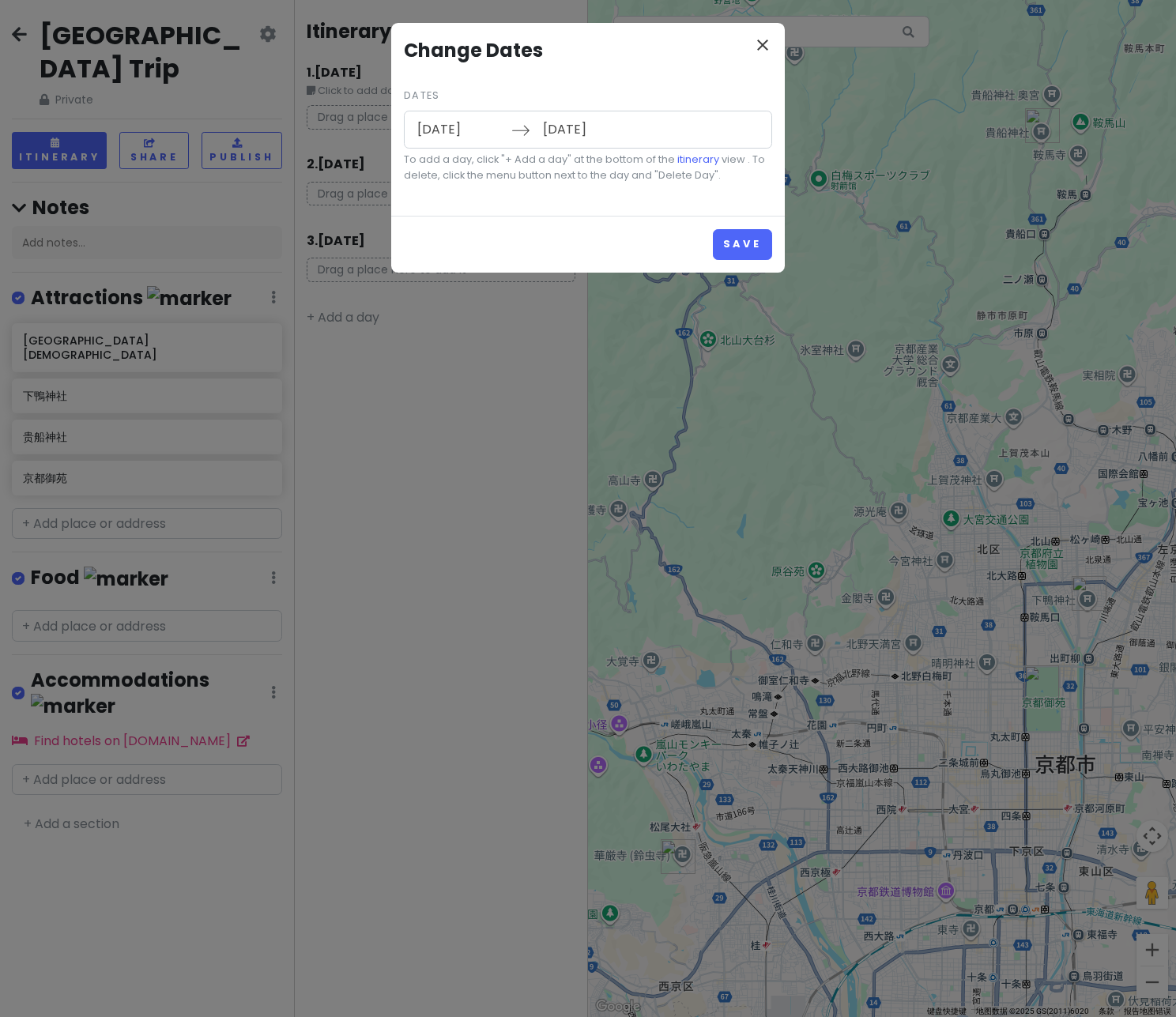
click at [760, 48] on icon "close" at bounding box center [762, 45] width 19 height 19
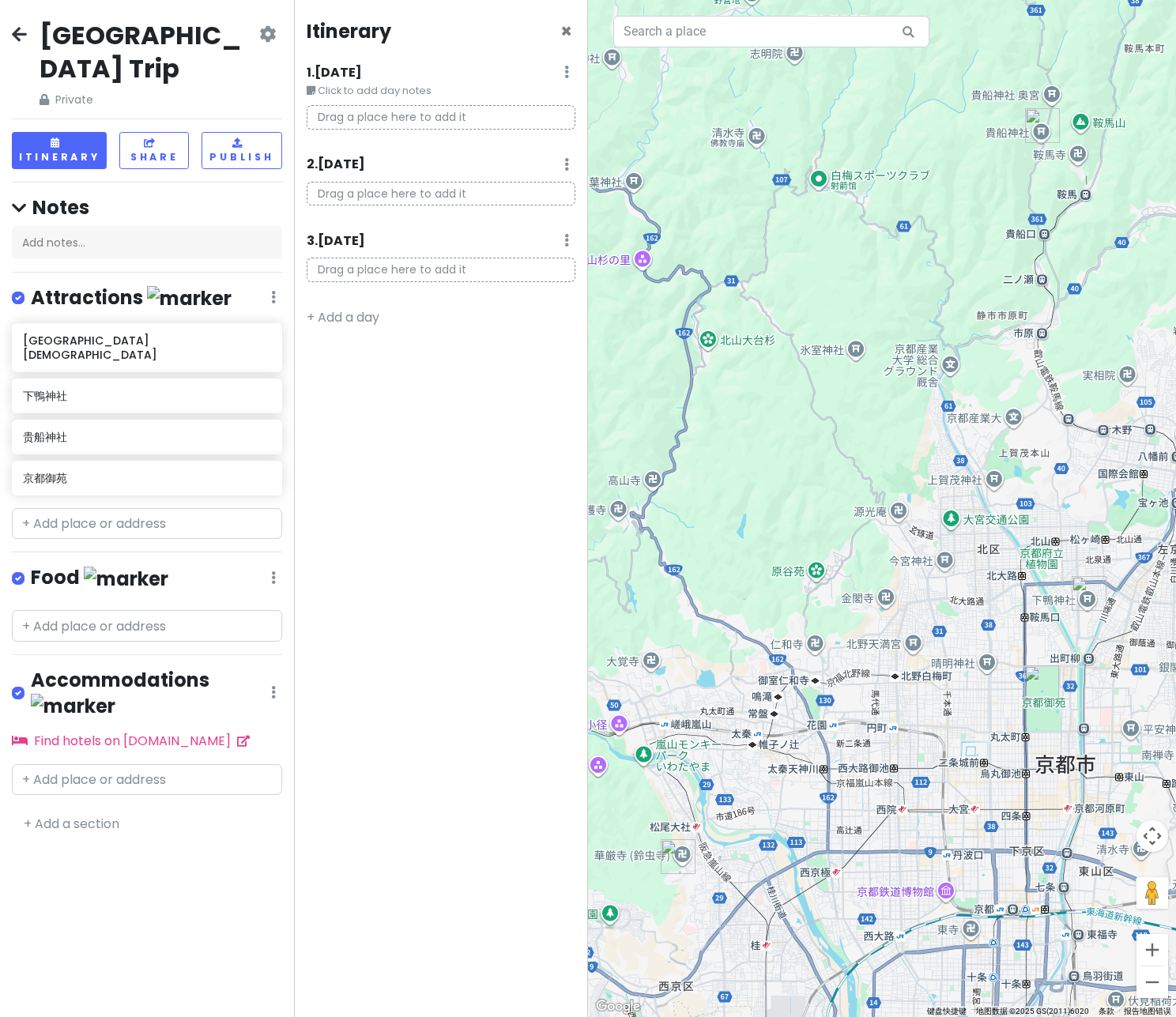
click at [273, 32] on icon at bounding box center [268, 34] width 16 height 13
click at [214, 153] on link "Delete Trip" at bounding box center [214, 158] width 150 height 38
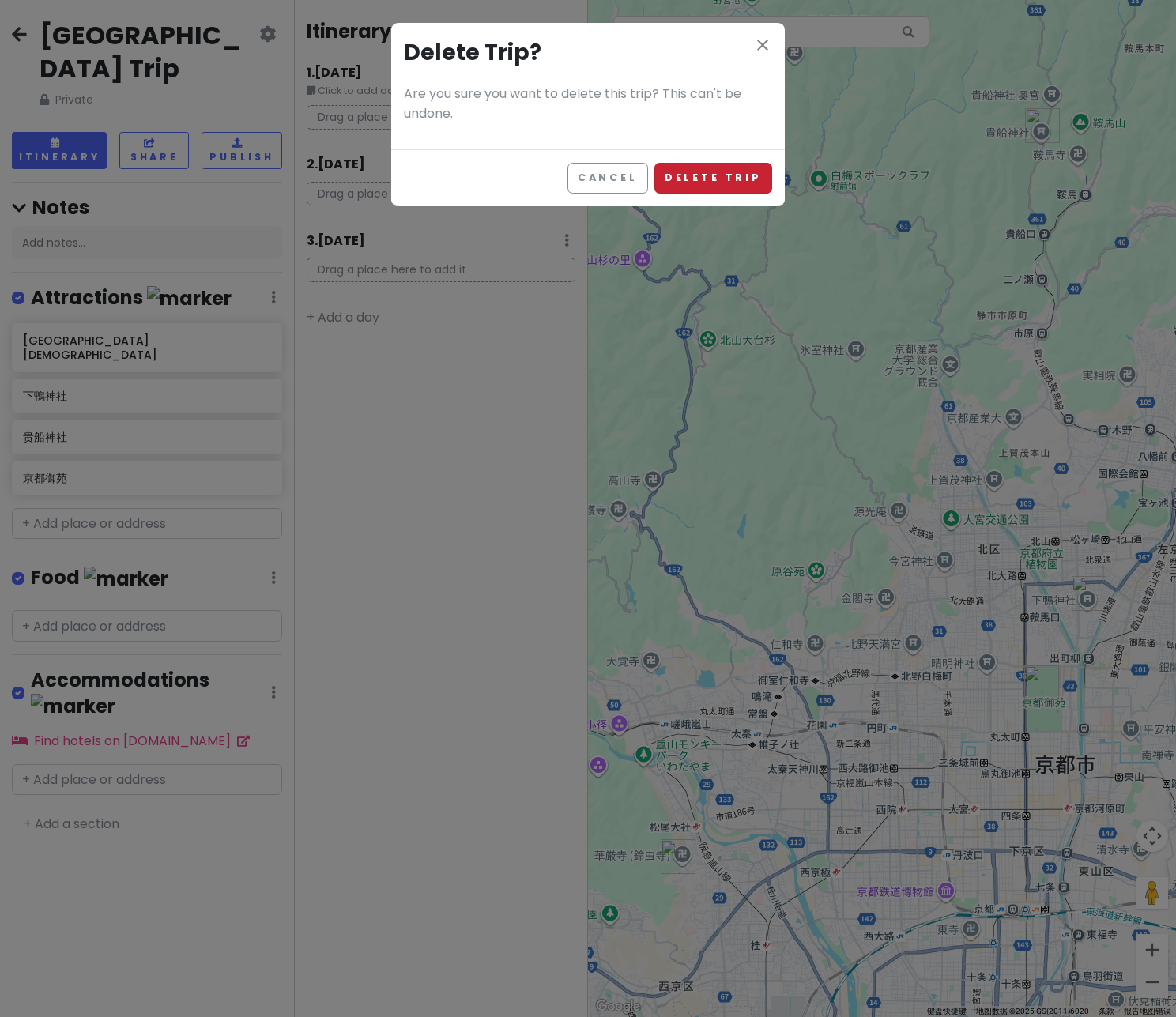
click at [681, 173] on button "Delete Trip" at bounding box center [713, 178] width 118 height 31
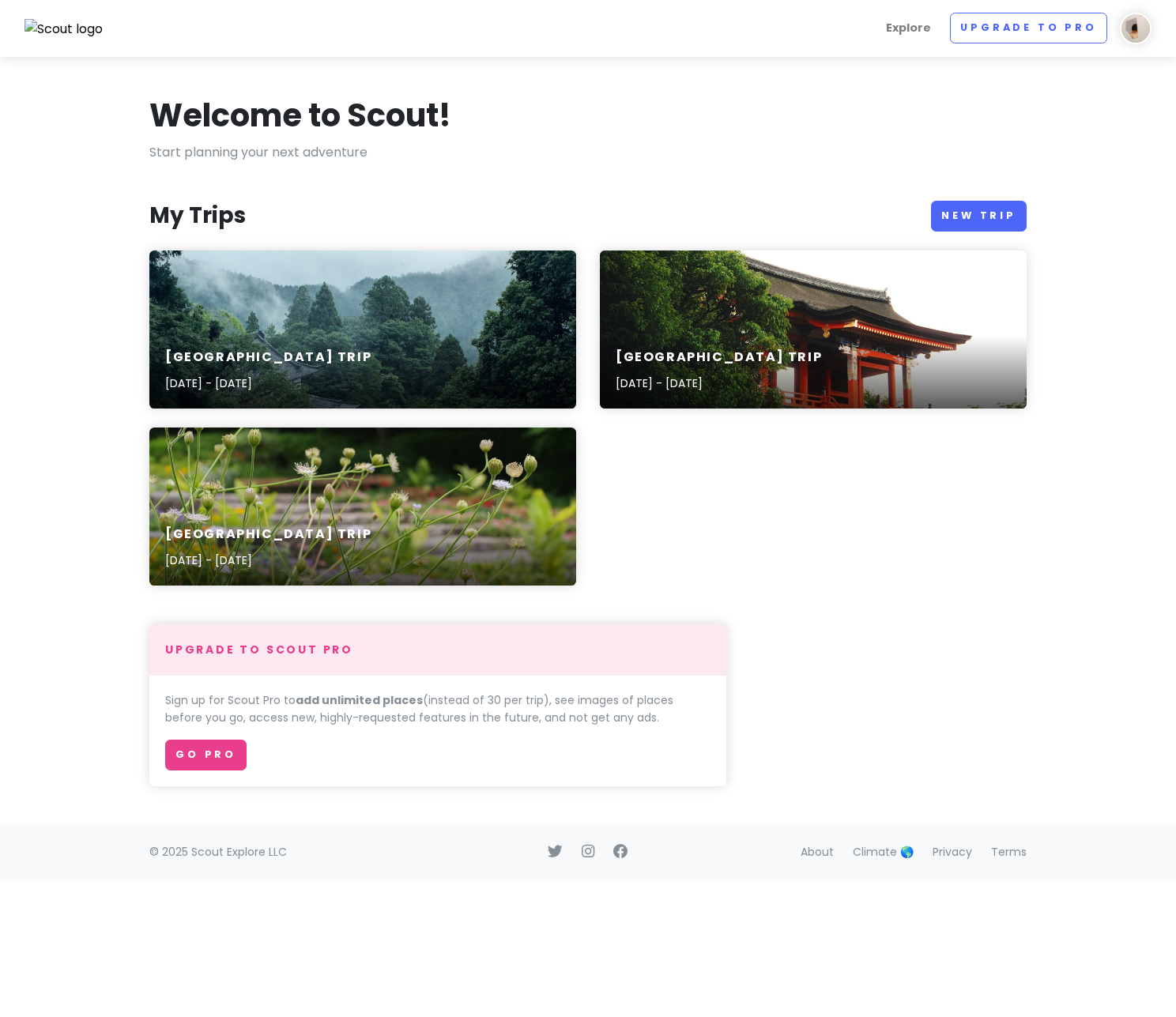
click at [548, 175] on div "Welcome to Scout! Start planning your next adventure My Trips New Trip 京都市 Trip…" at bounding box center [588, 440] width 901 height 691
click at [425, 314] on div "京都市 Trip Oct 17, 2025 - Oct 19, 2025" at bounding box center [362, 329] width 426 height 158
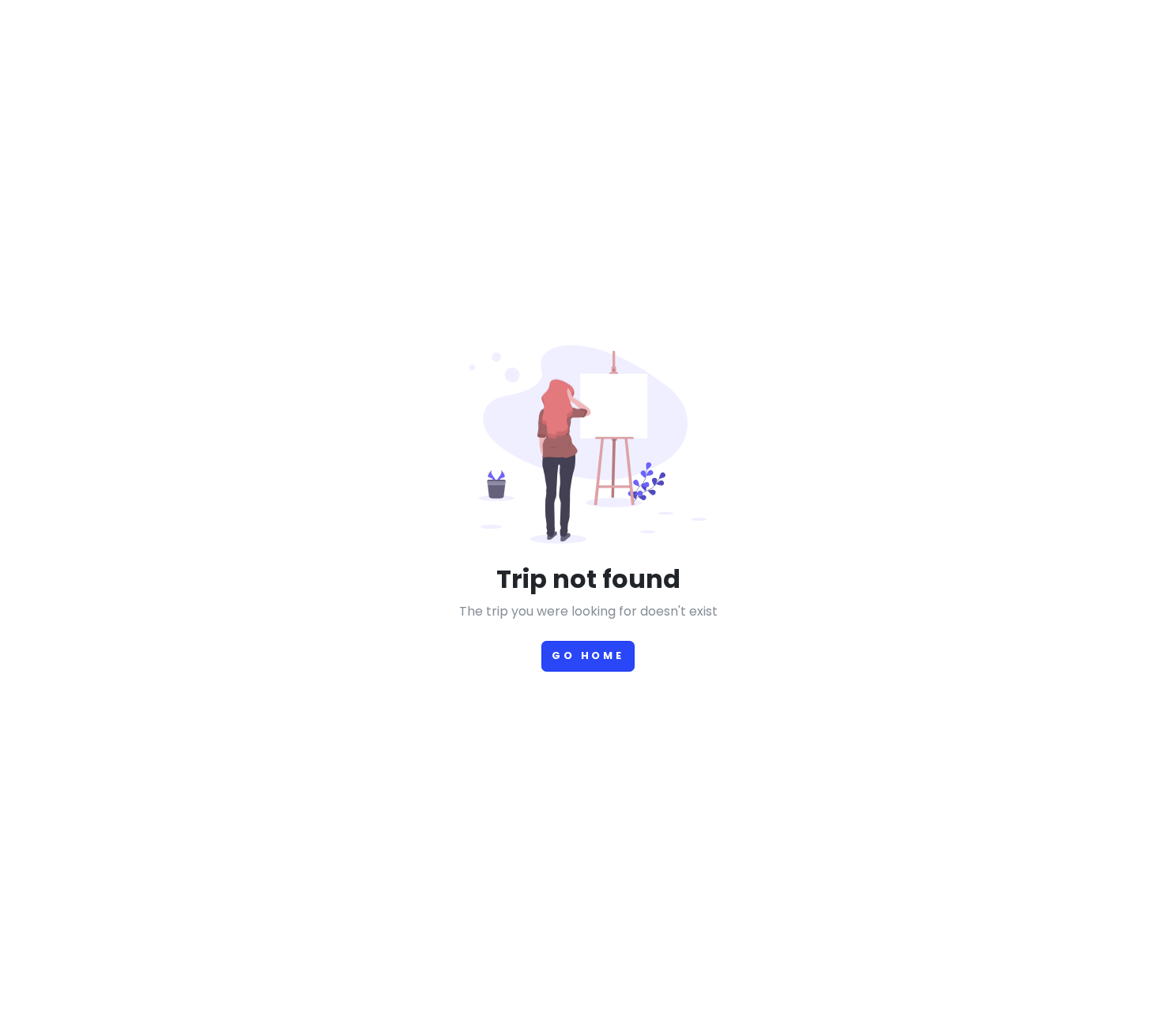
click at [576, 655] on button "Go Home" at bounding box center [588, 656] width 93 height 31
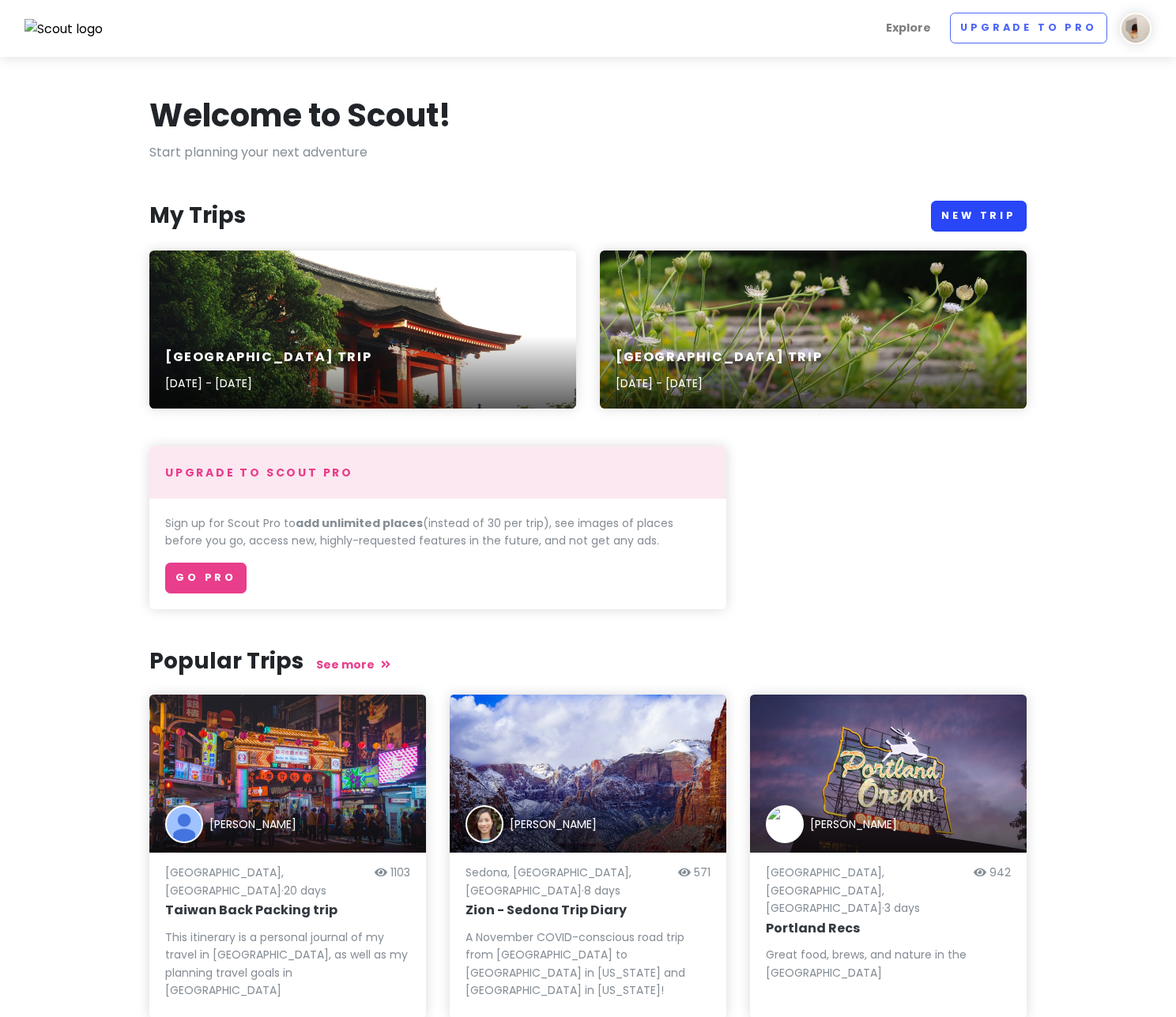
click at [1007, 208] on link "New Trip" at bounding box center [979, 216] width 96 height 31
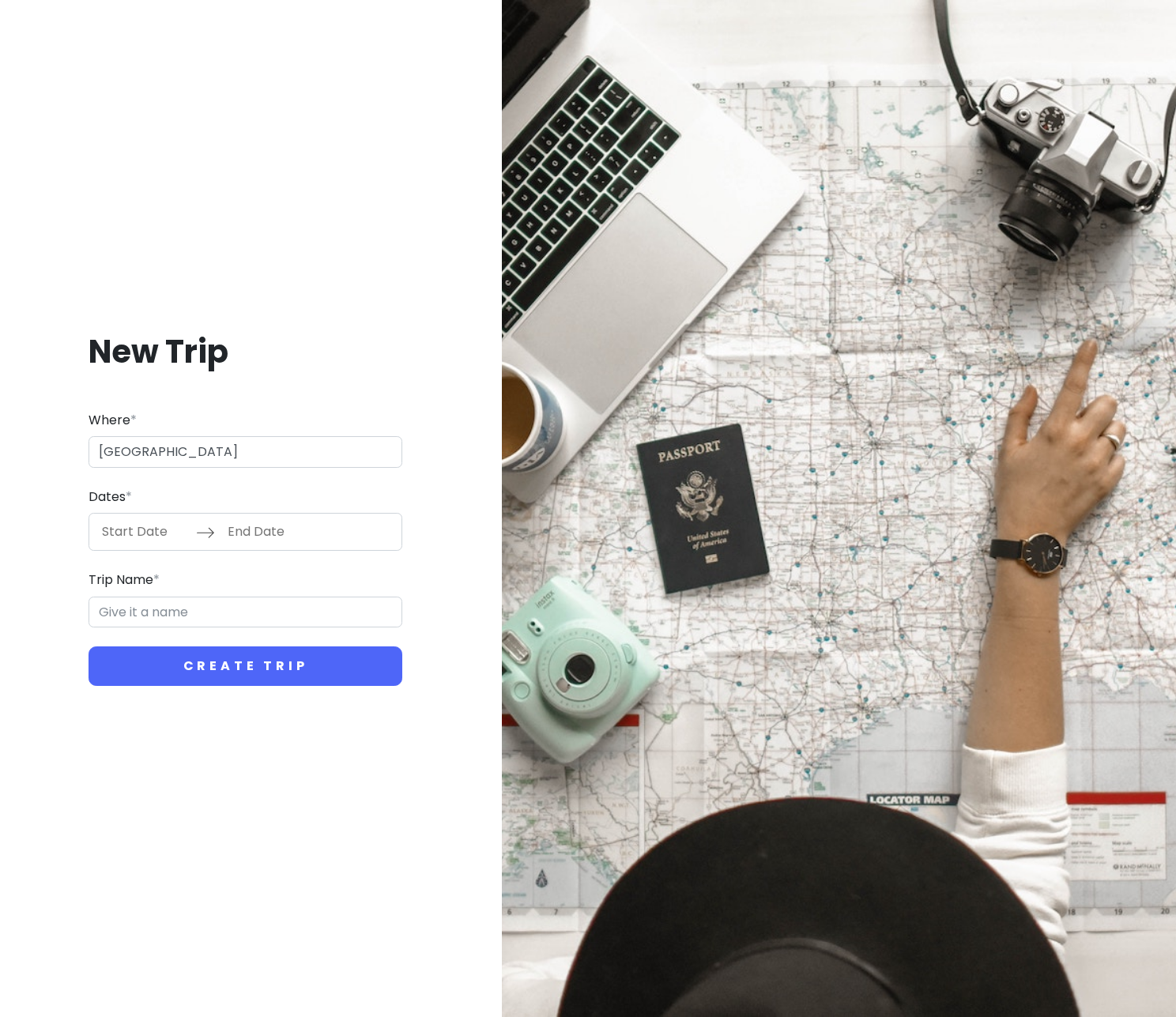
type input "Sydney"
click at [122, 532] on input "Start Date" at bounding box center [144, 532] width 103 height 37
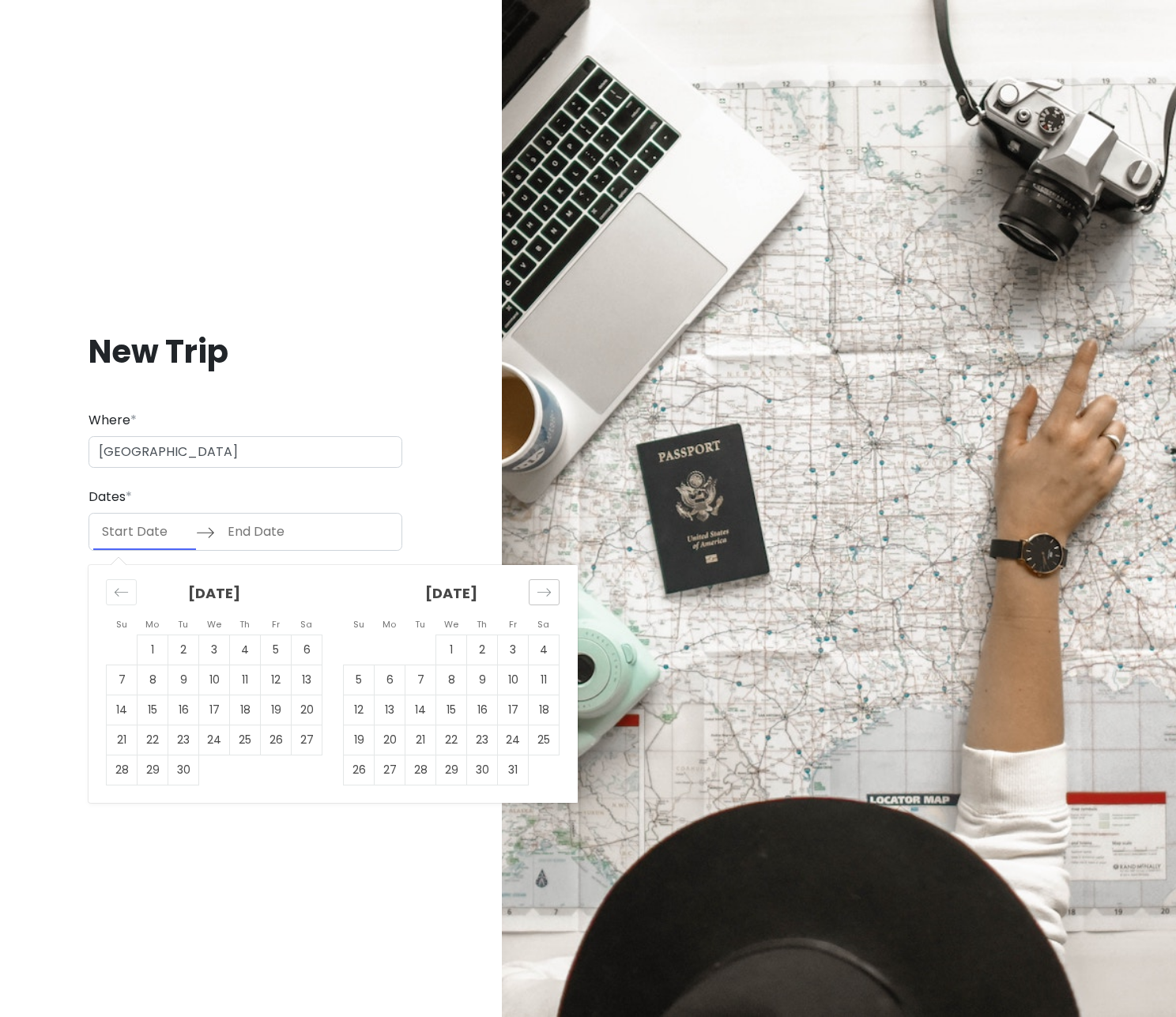
click at [537, 600] on div "Move forward to switch to the next month." at bounding box center [544, 592] width 31 height 26
click at [373, 767] on td "28" at bounding box center [360, 770] width 31 height 30
type input "12/28/2025"
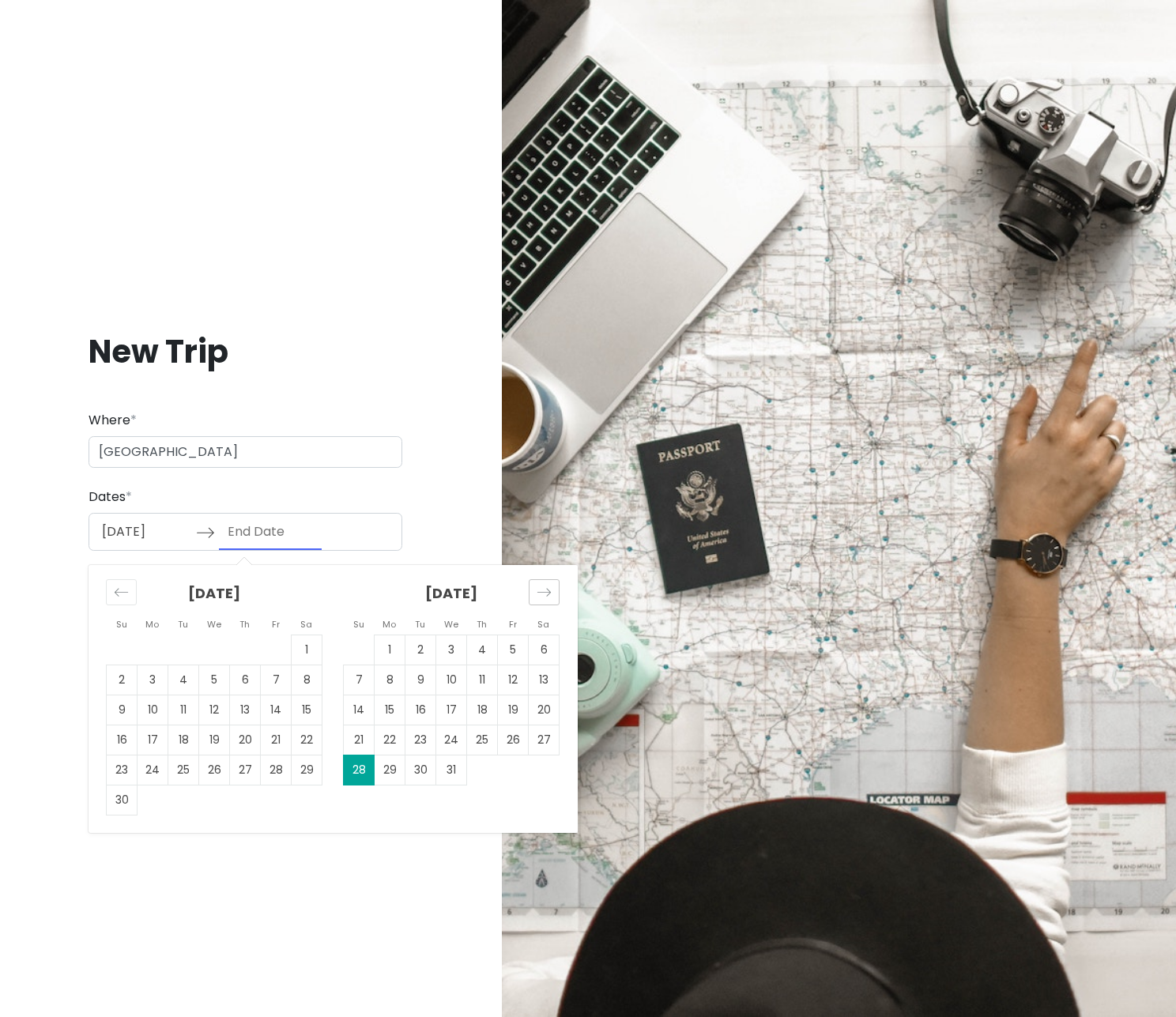
click at [538, 596] on icon "Move forward to switch to the next month." at bounding box center [544, 592] width 15 height 15
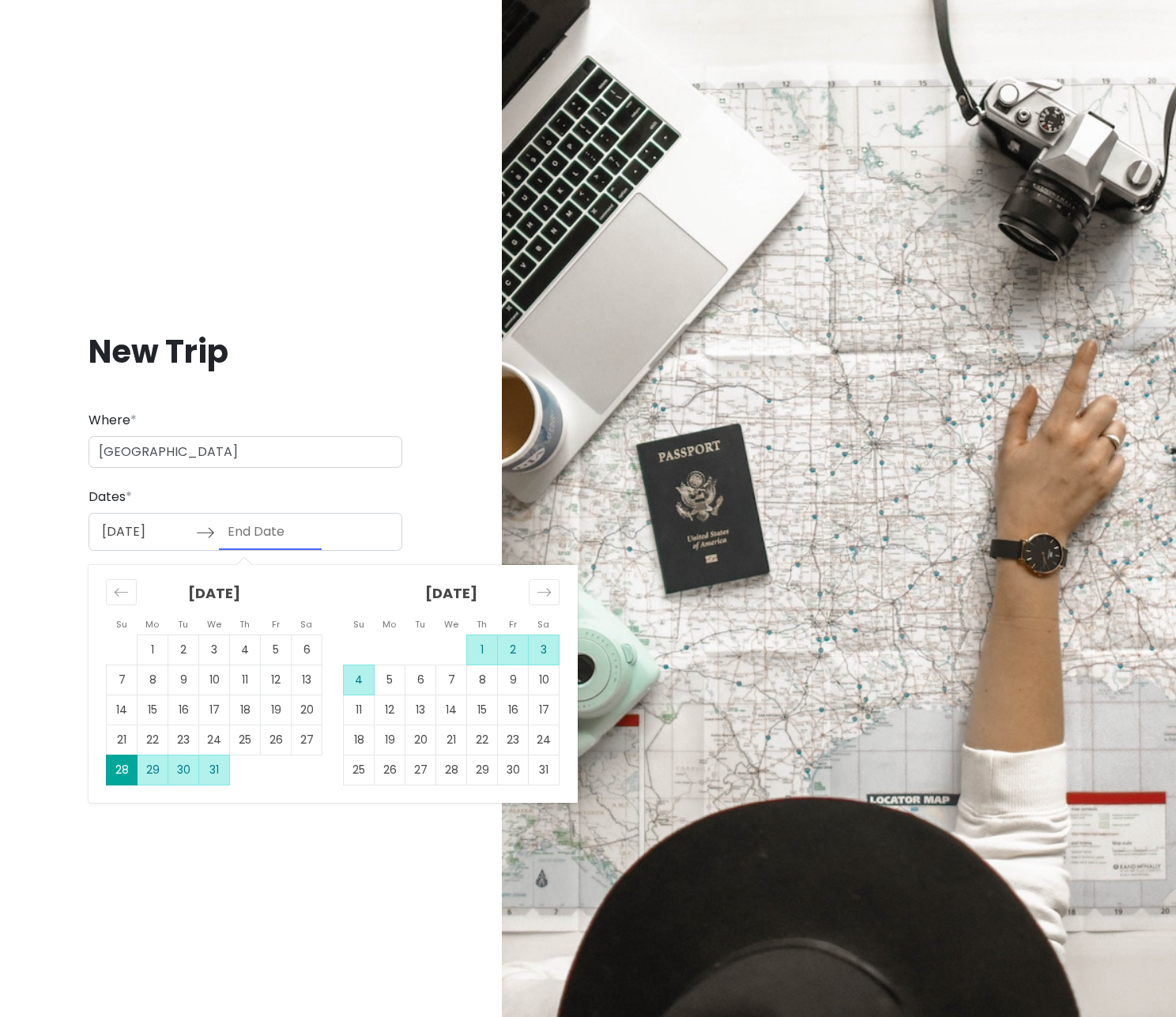
click at [362, 678] on td "4" at bounding box center [360, 680] width 31 height 30
type input "01/04/2026"
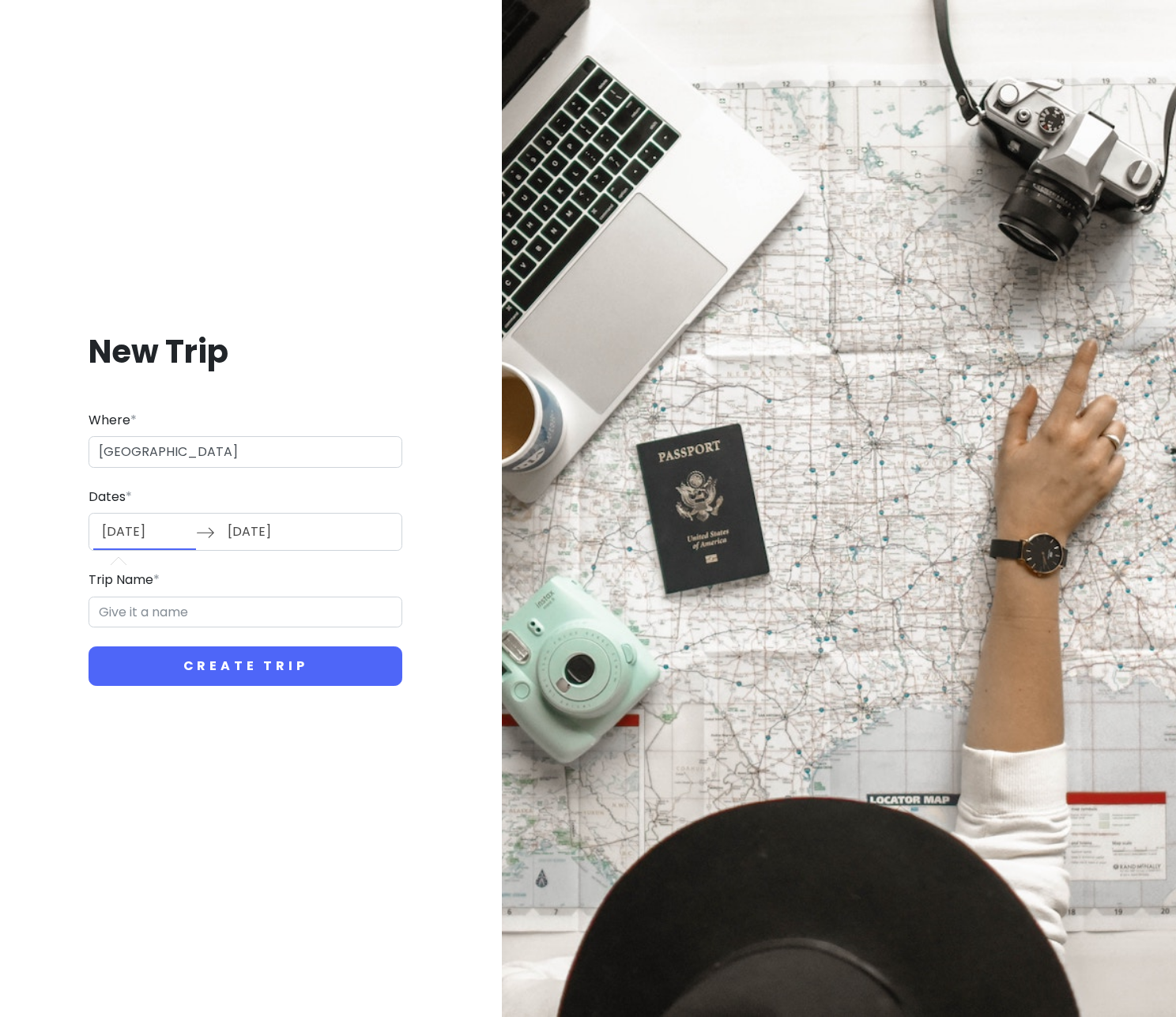
click at [133, 534] on input "12/28/2025" at bounding box center [144, 532] width 103 height 37
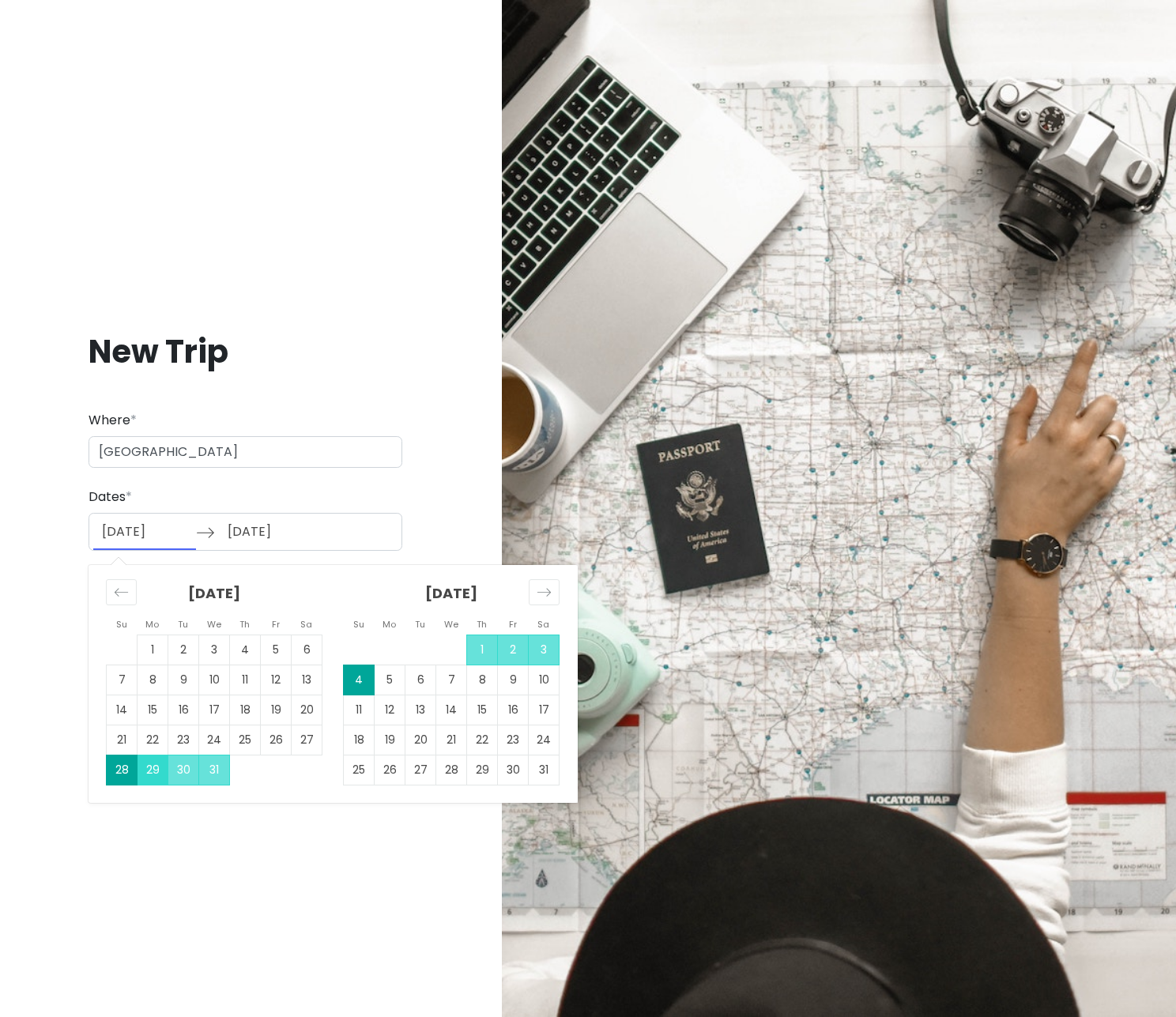
click at [144, 771] on td "29" at bounding box center [153, 770] width 31 height 30
type input "12/29/2025"
click at [544, 645] on td "3" at bounding box center [544, 650] width 31 height 30
type input "01/03/2026"
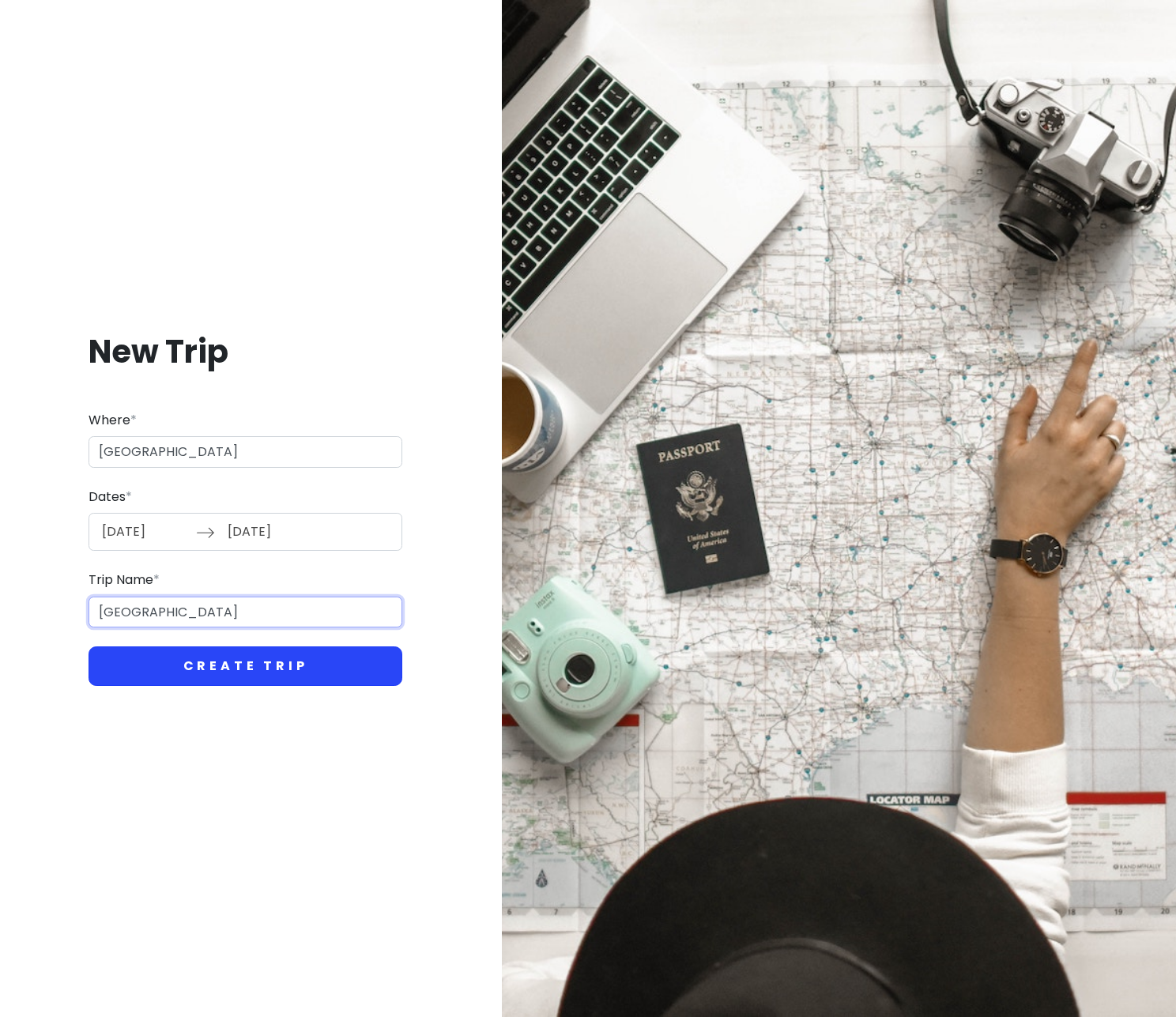
type input "Sydney"
click at [248, 675] on button "Create Trip" at bounding box center [246, 666] width 314 height 39
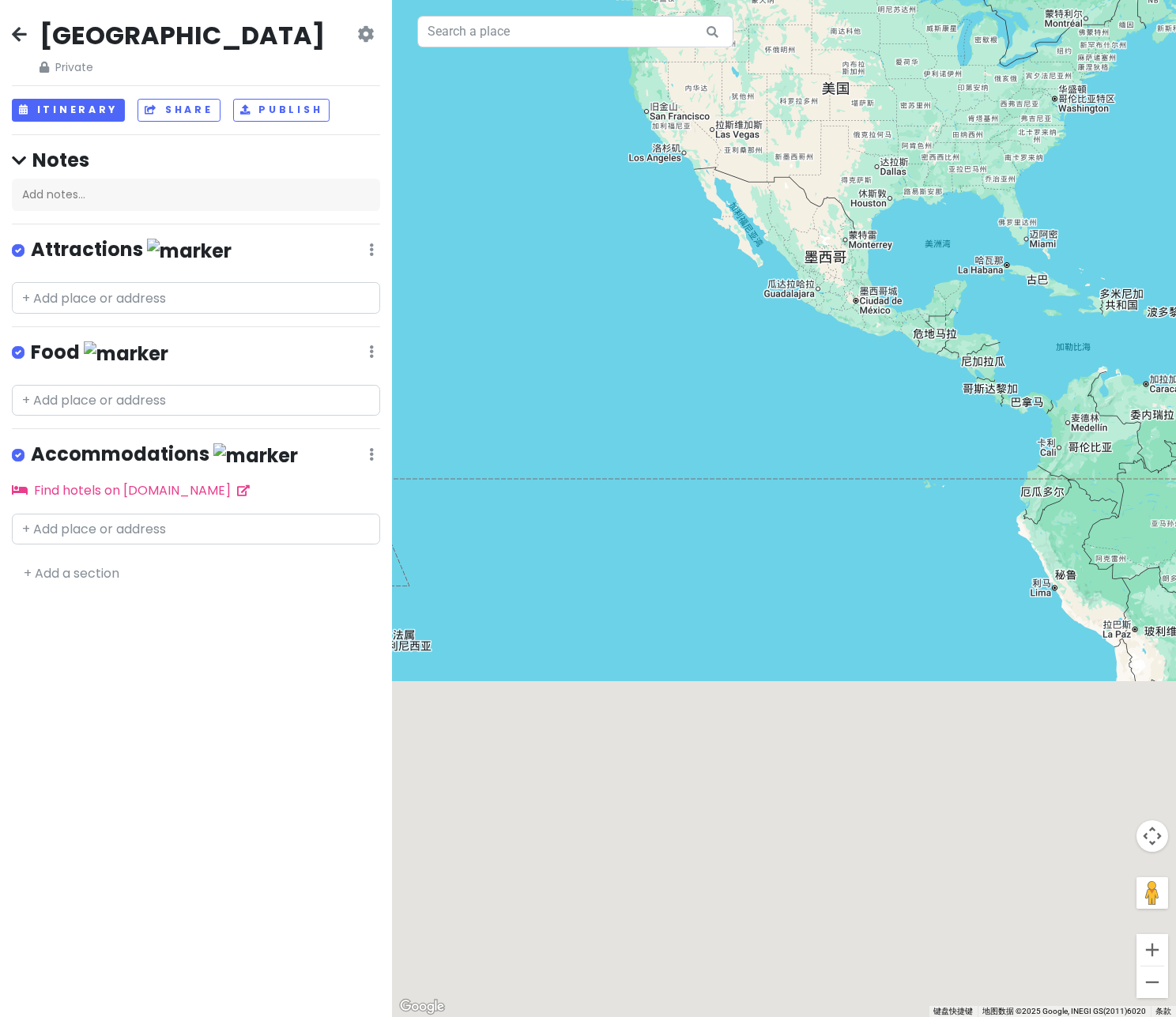
drag, startPoint x: 677, startPoint y: 581, endPoint x: 791, endPoint y: 163, distance: 433.3
click at [791, 163] on div at bounding box center [783, 508] width 784 height 1017
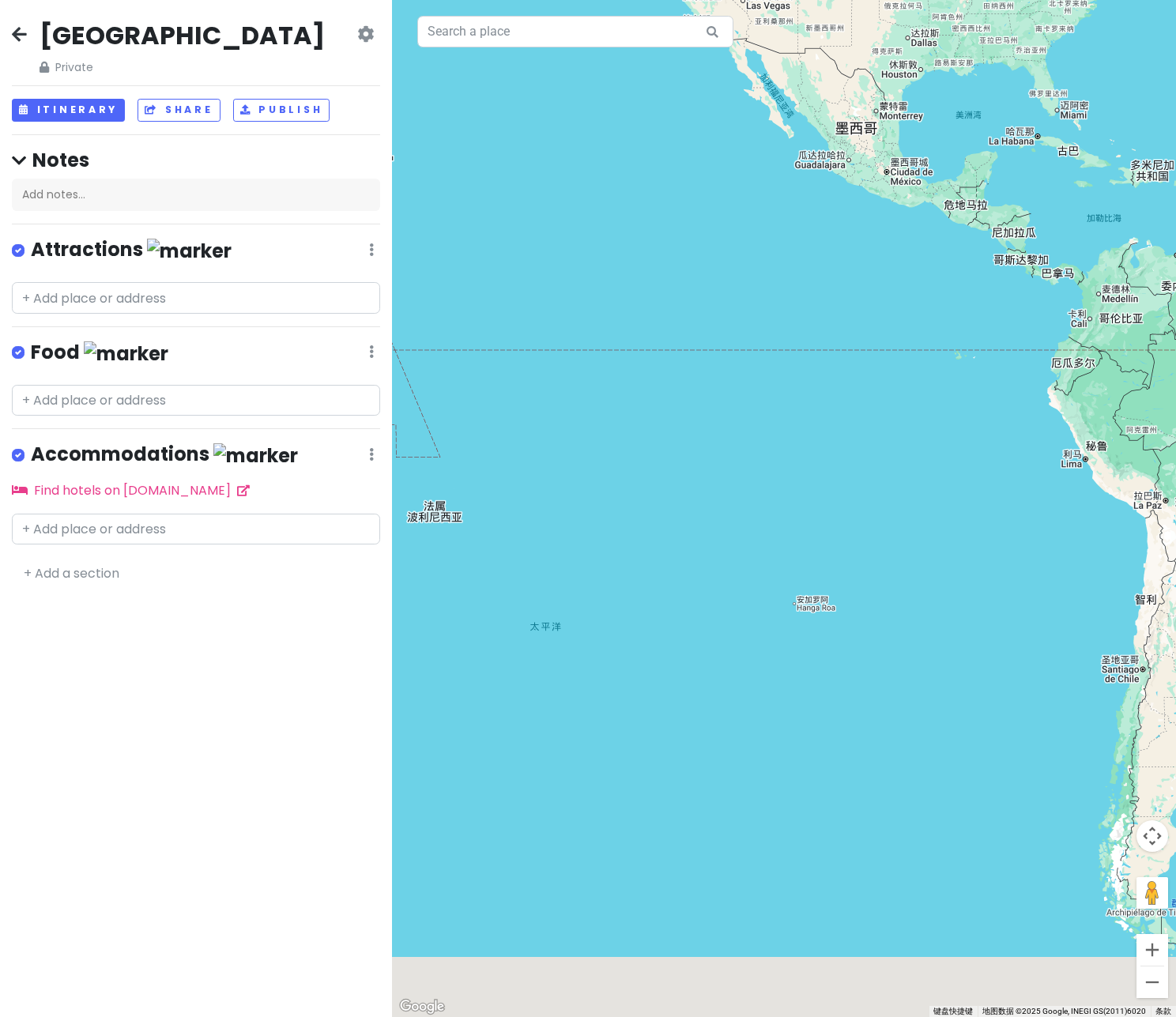
drag, startPoint x: 742, startPoint y: 570, endPoint x: 971, endPoint y: 100, distance: 522.8
click at [978, 96] on div at bounding box center [783, 508] width 784 height 1017
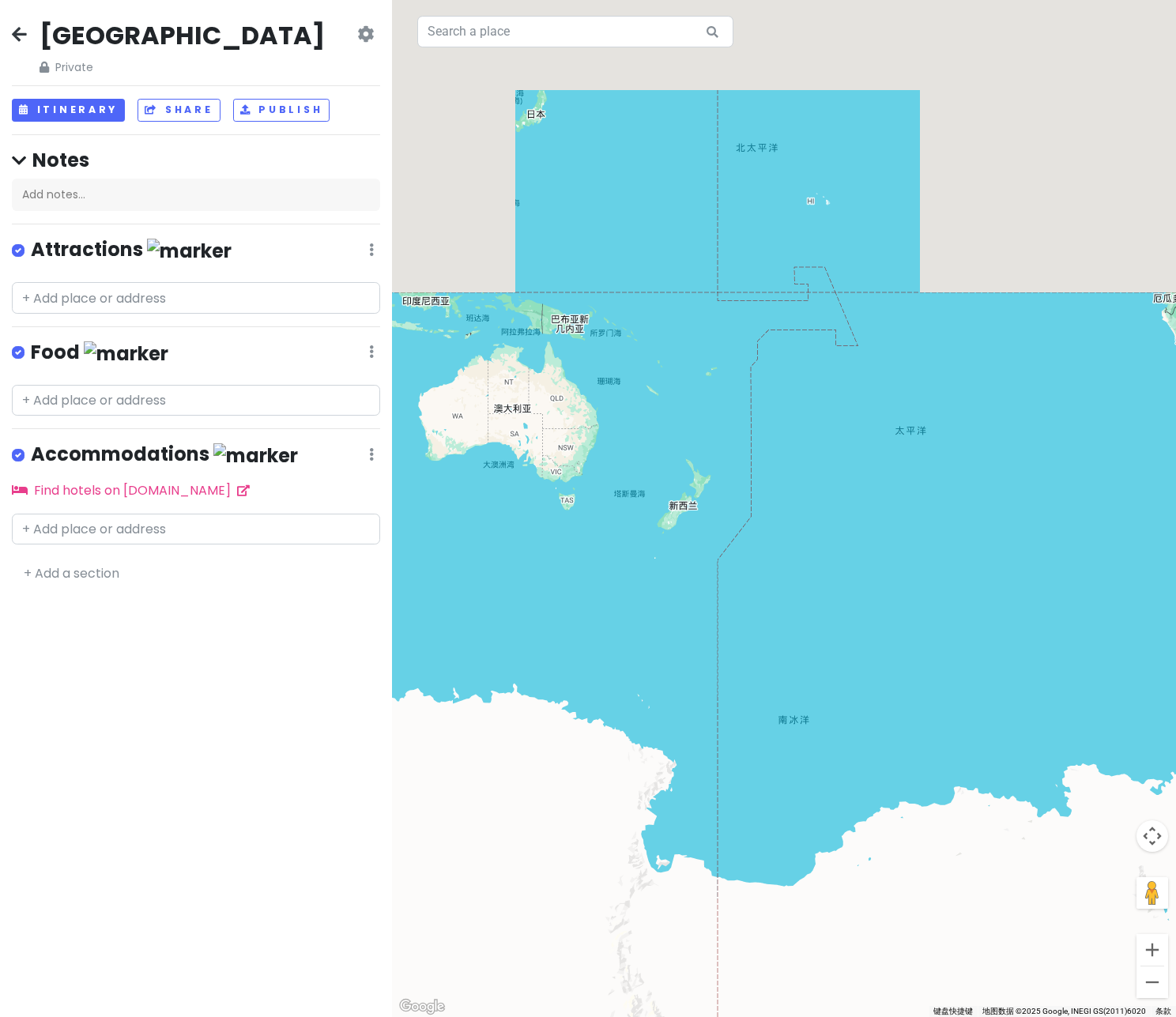
drag, startPoint x: 751, startPoint y: 347, endPoint x: 811, endPoint y: 652, distance: 310.8
click at [811, 652] on div at bounding box center [783, 508] width 784 height 1017
